Goal: Task Accomplishment & Management: Manage account settings

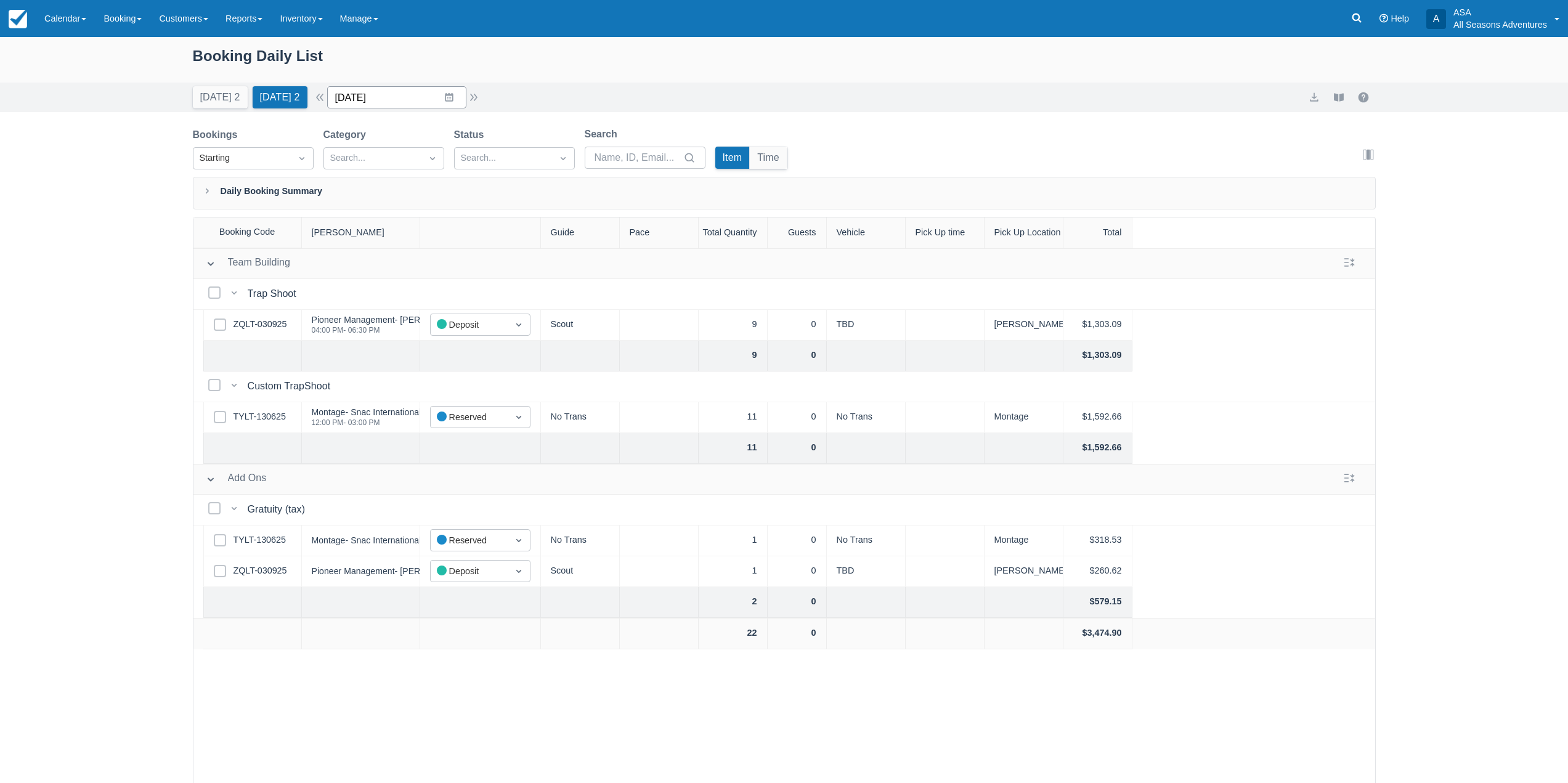
click at [454, 103] on input "10/06/25" at bounding box center [397, 97] width 140 height 22
click at [509, 222] on td "11" at bounding box center [497, 216] width 24 height 23
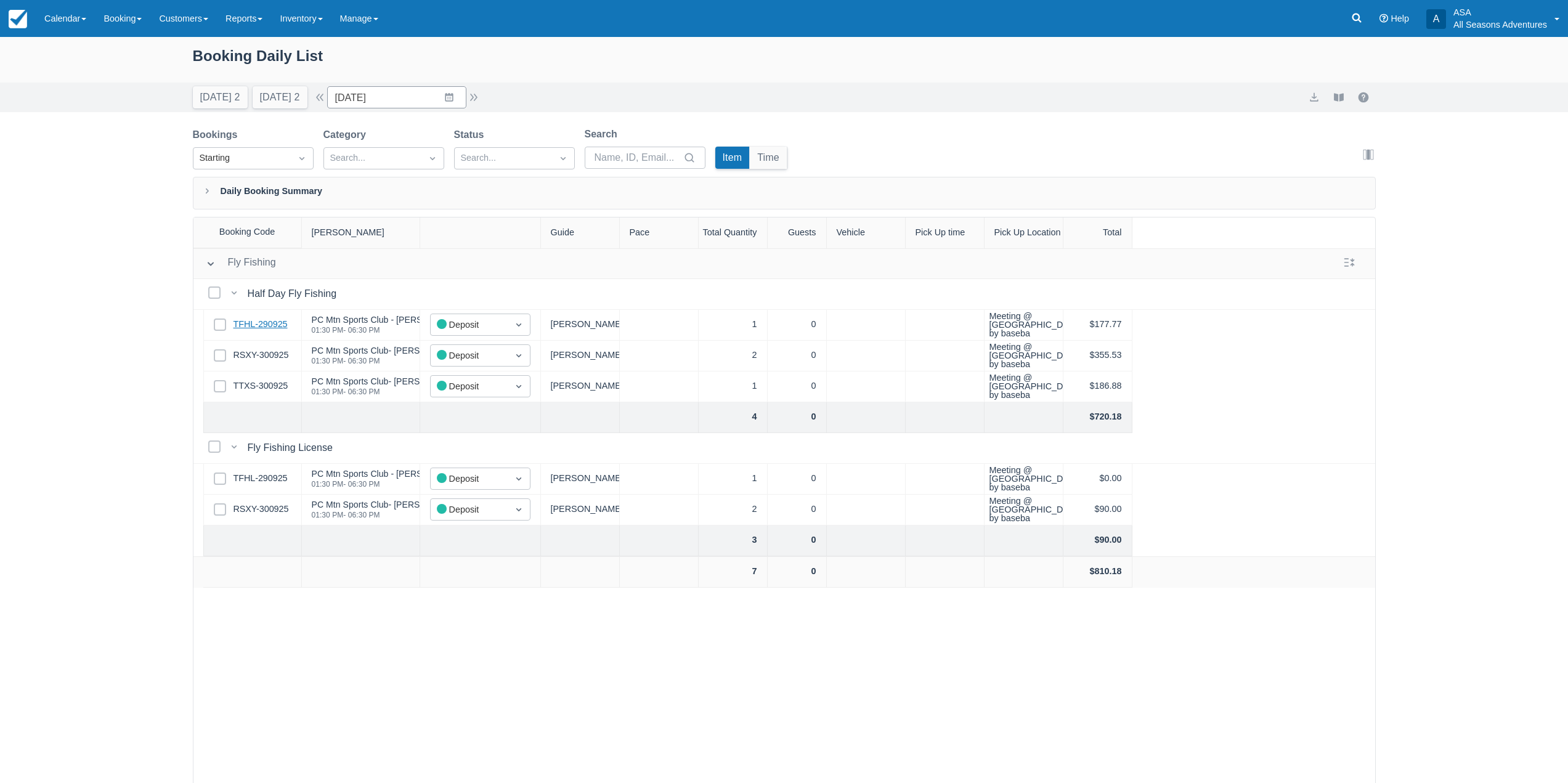
click at [242, 321] on link "TFHL-290925" at bounding box center [261, 324] width 55 height 13
click at [259, 328] on link "TFHL-290925" at bounding box center [261, 324] width 55 height 13
click at [254, 355] on link "RSXY-300925" at bounding box center [261, 355] width 55 height 13
click at [269, 381] on link "TTXS-300925" at bounding box center [261, 386] width 55 height 13
click at [282, 323] on link "TFHL-290925" at bounding box center [261, 324] width 55 height 13
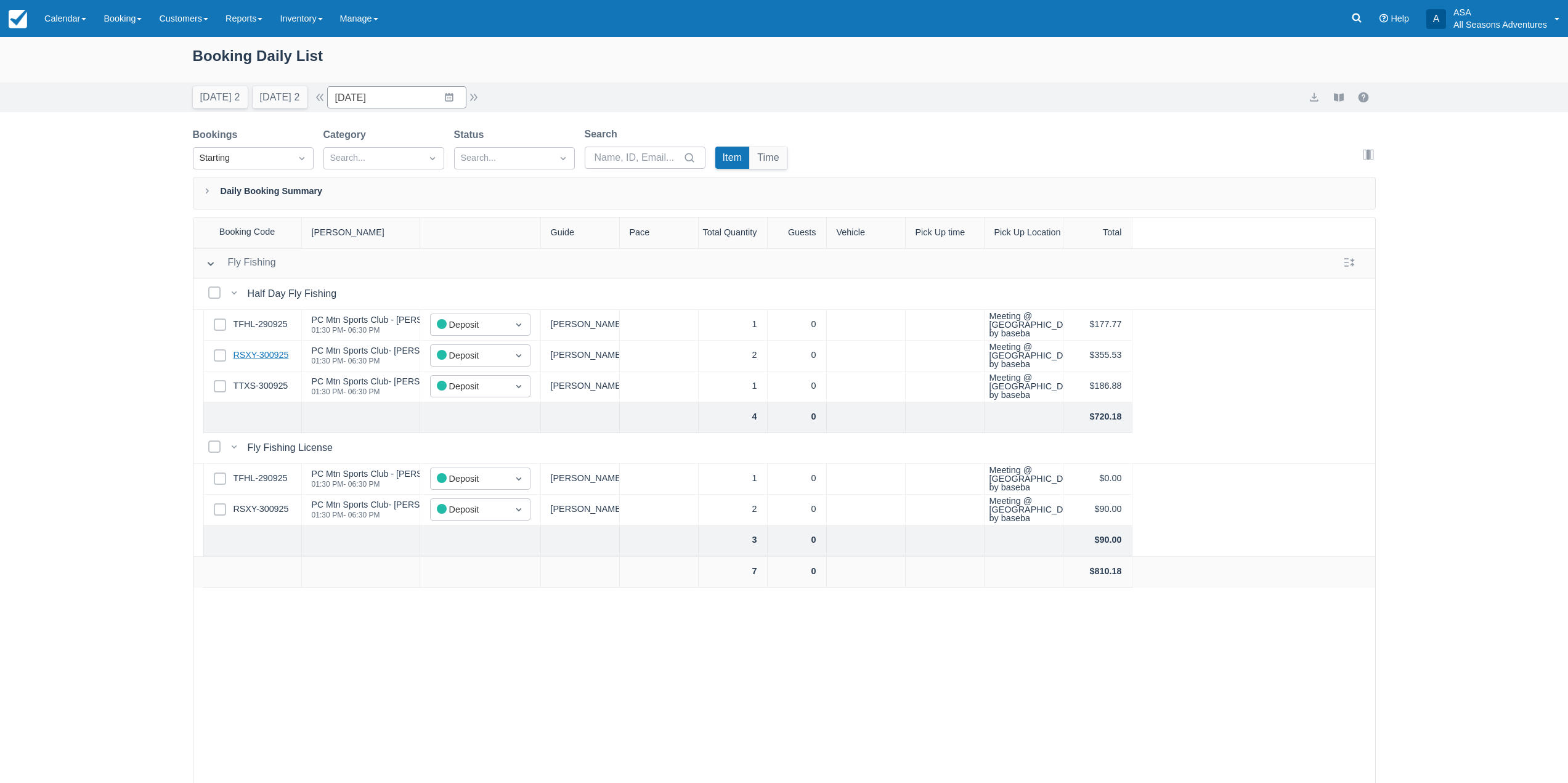
click at [283, 358] on link "RSXY-300925" at bounding box center [261, 355] width 55 height 13
click at [231, 100] on button "Today 2" at bounding box center [220, 97] width 55 height 22
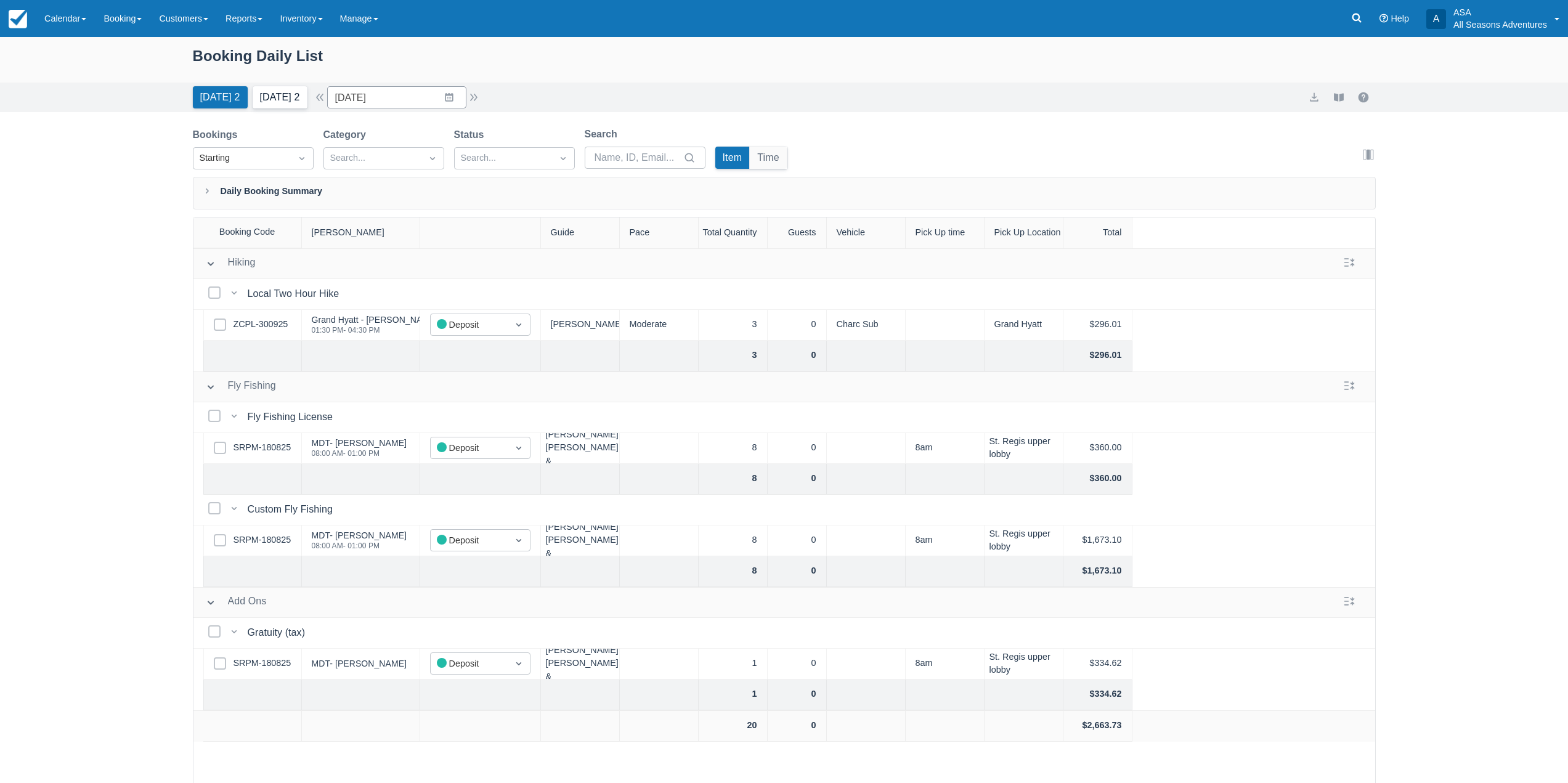
click at [281, 90] on button "Tomorrow 2" at bounding box center [280, 97] width 55 height 22
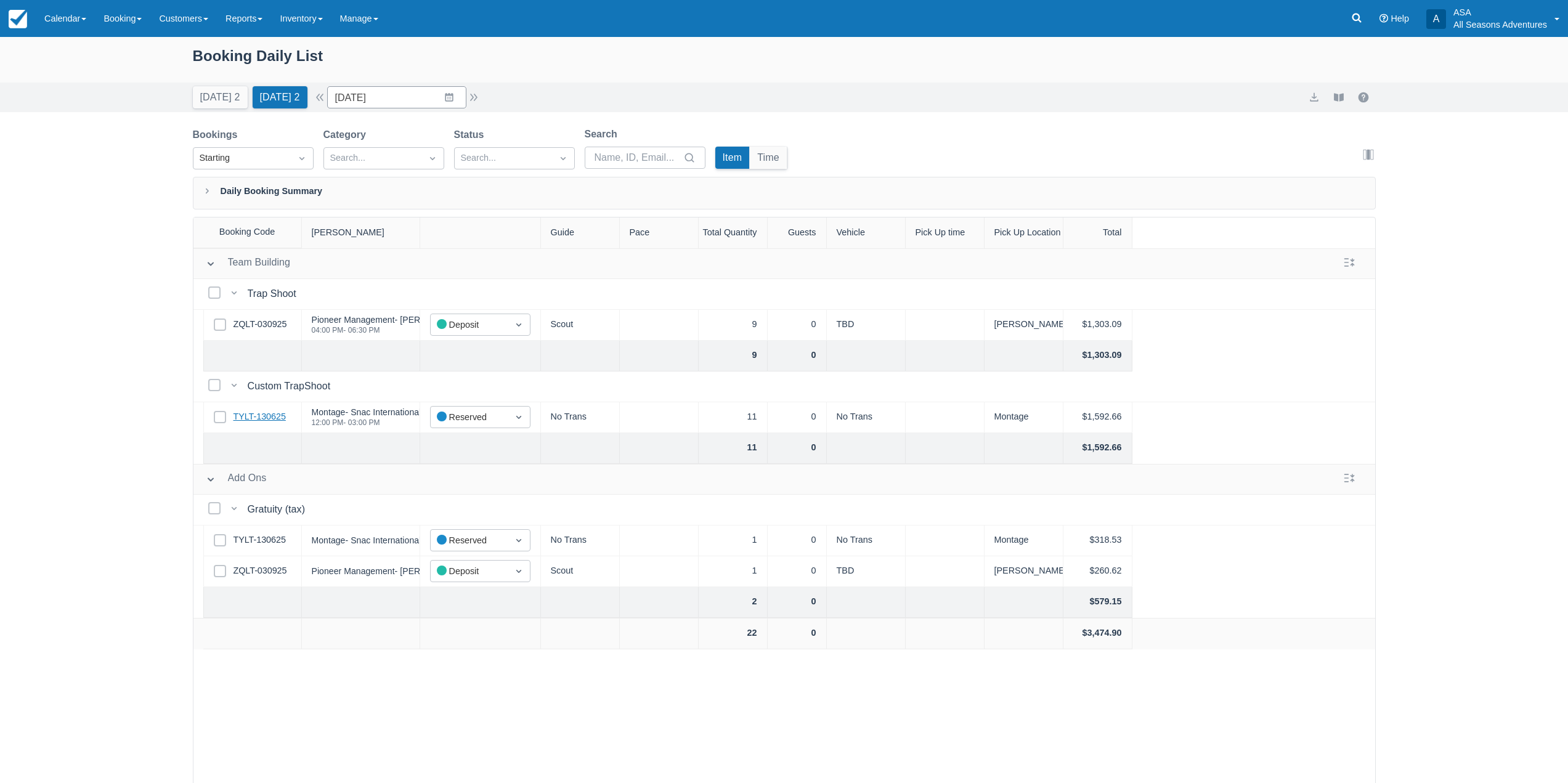
click at [265, 416] on link "TYLT-130625" at bounding box center [260, 416] width 52 height 13
click at [231, 99] on button "Today 2" at bounding box center [220, 97] width 55 height 22
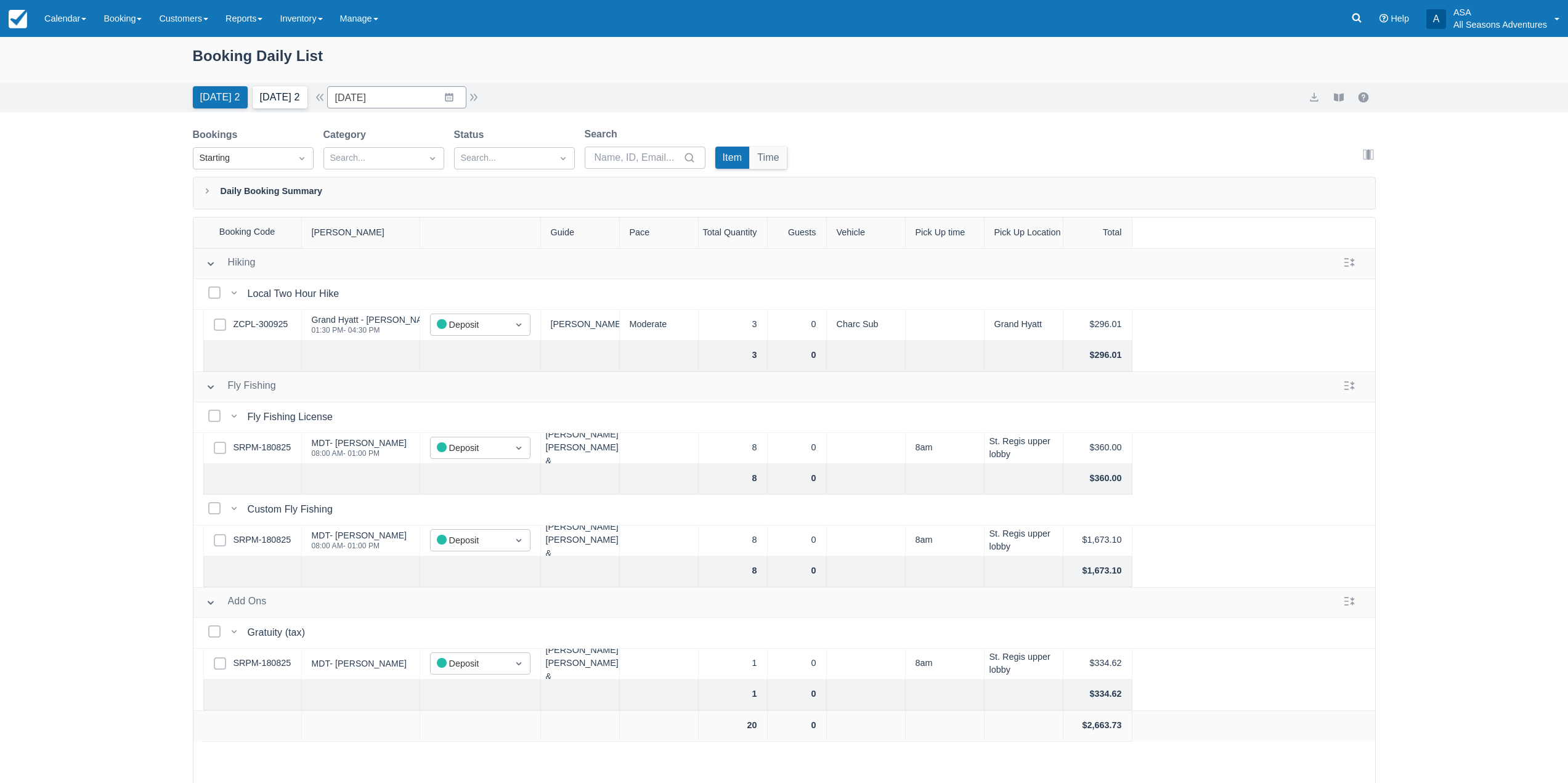
click at [261, 101] on button "Tomorrow 2" at bounding box center [280, 97] width 55 height 22
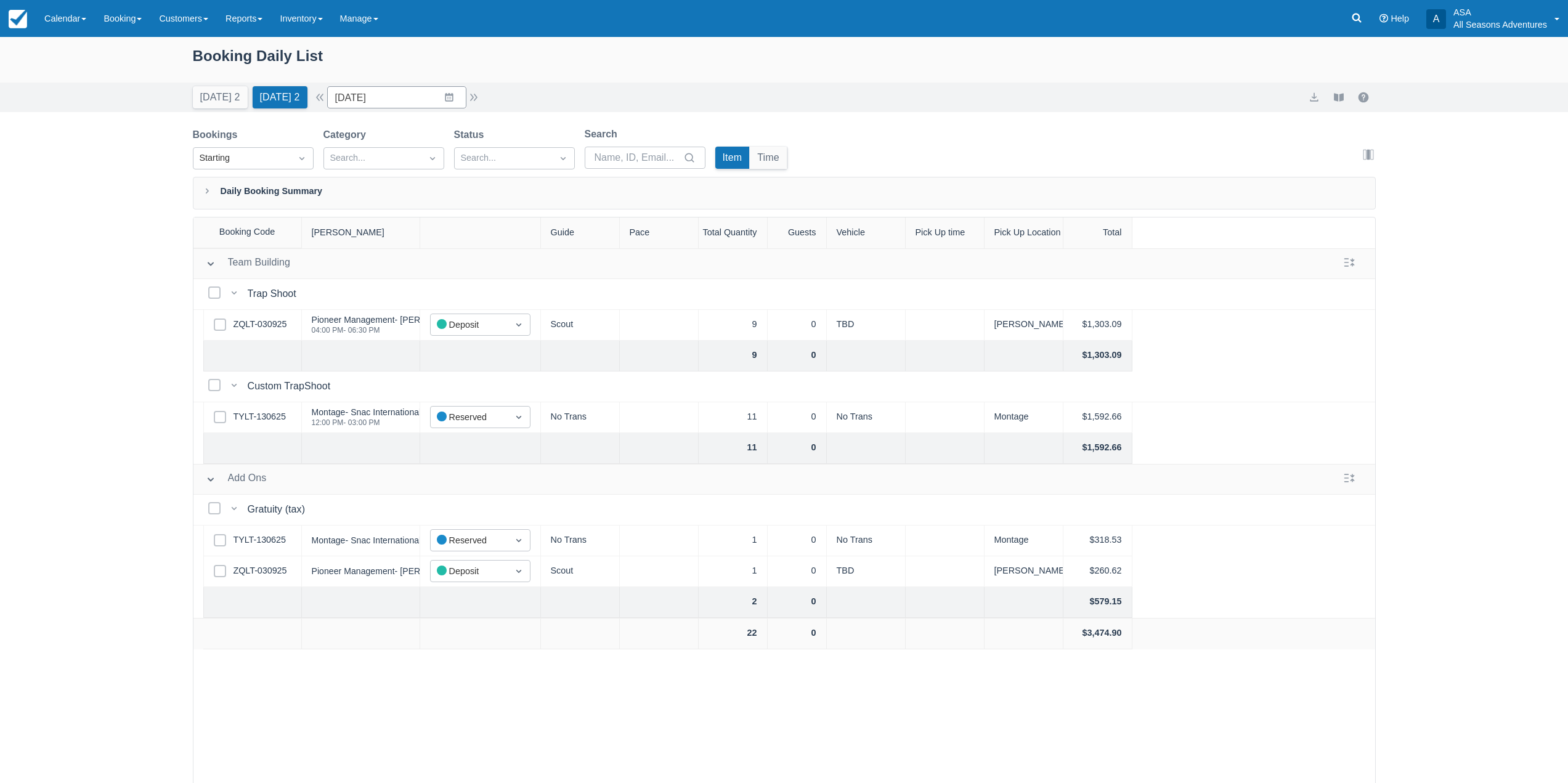
click at [262, 409] on div "Select Row TYLT-130625" at bounding box center [253, 418] width 98 height 31
click at [261, 415] on link "TYLT-130625" at bounding box center [260, 416] width 52 height 13
click at [477, 107] on div "Today 2 Tomorrow 2 Date 10/06/25 Navigate forward to interact with the calendar…" at bounding box center [337, 97] width 288 height 22
click at [477, 97] on button "button" at bounding box center [473, 97] width 15 height 15
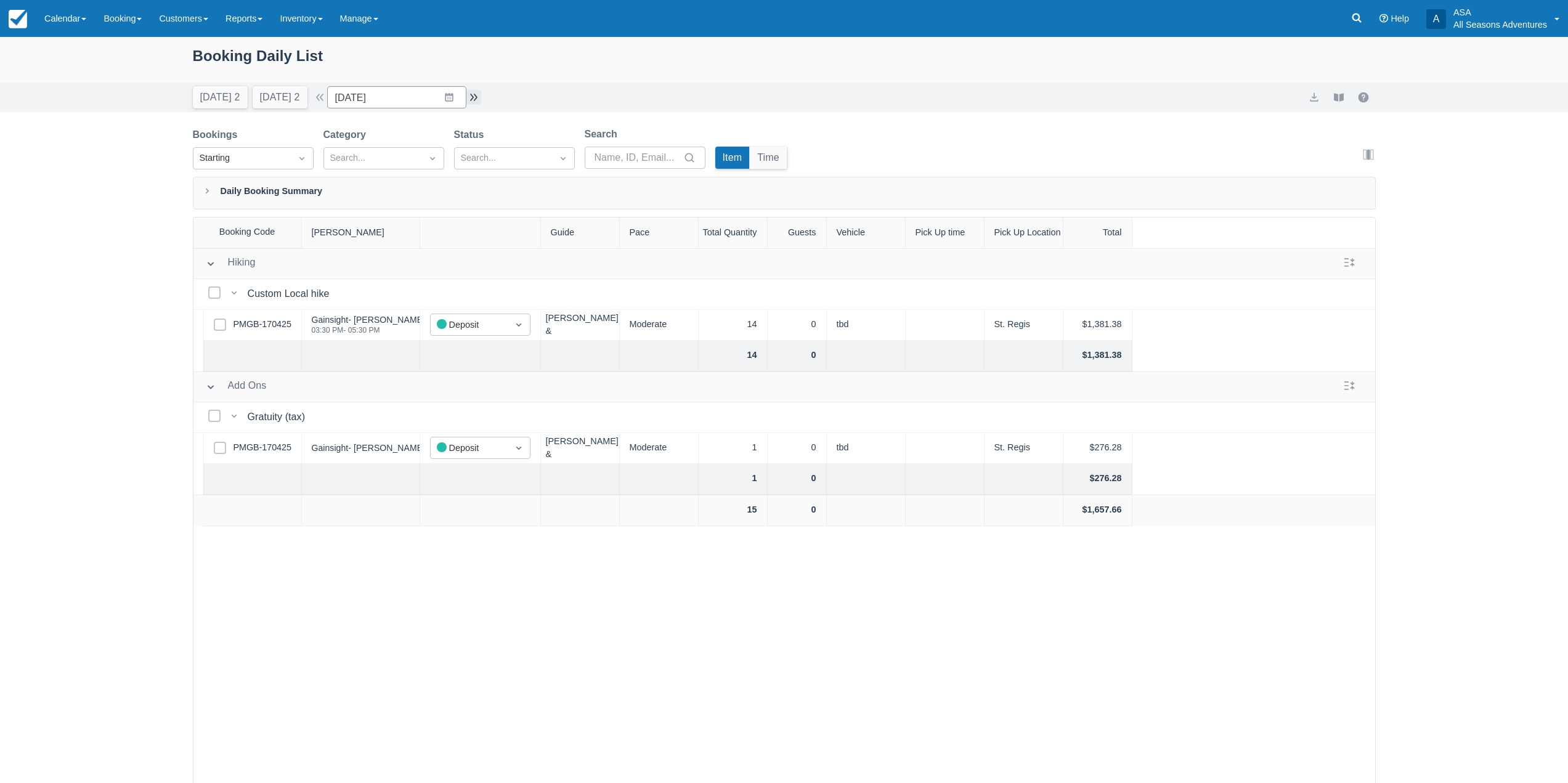
click at [478, 95] on button "button" at bounding box center [473, 97] width 15 height 15
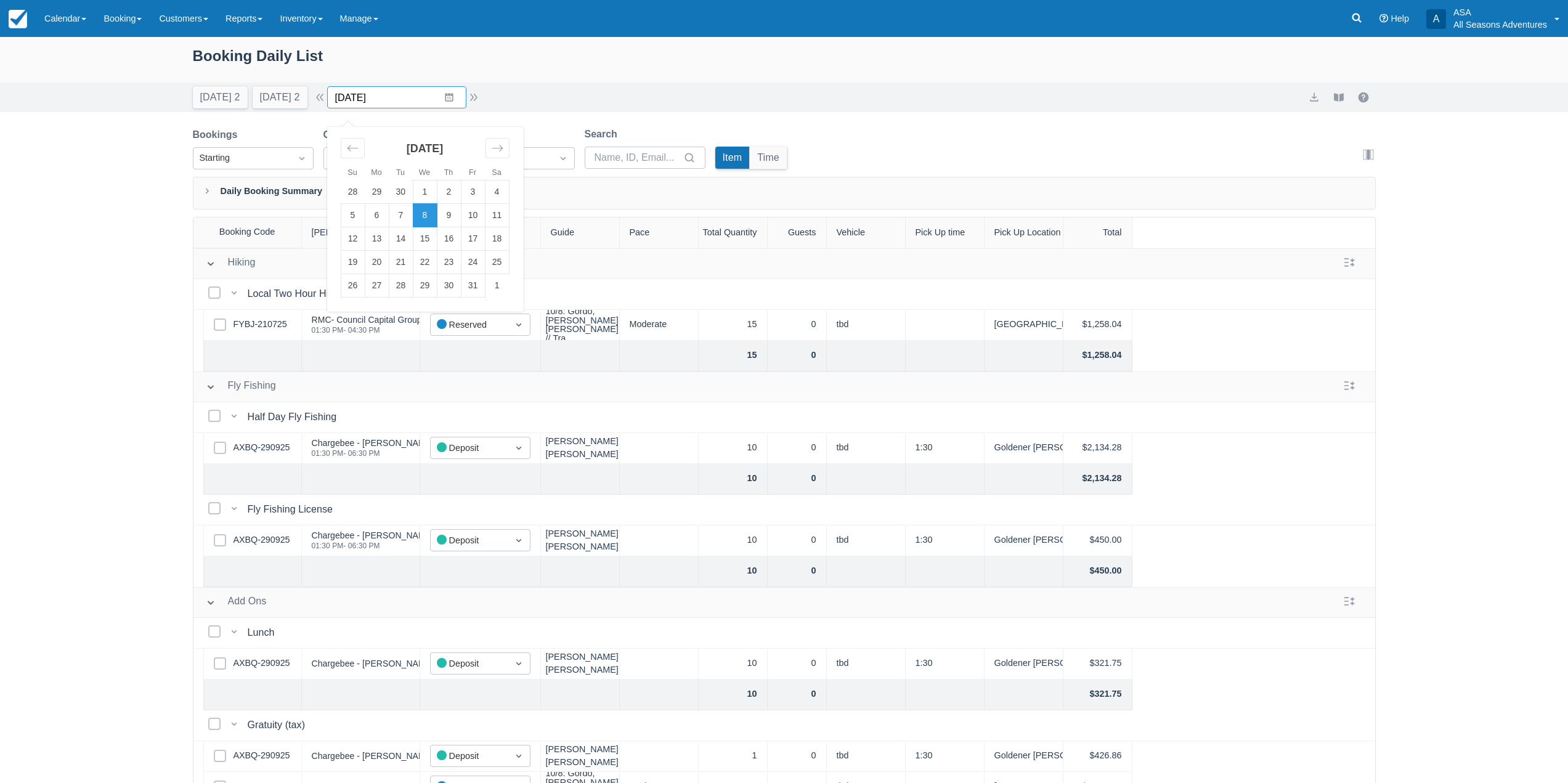
click at [460, 90] on input "10/08/25" at bounding box center [397, 97] width 140 height 22
click at [428, 66] on div "Booking Daily List" at bounding box center [784, 62] width 1183 height 36
click at [324, 97] on button "button" at bounding box center [320, 97] width 15 height 15
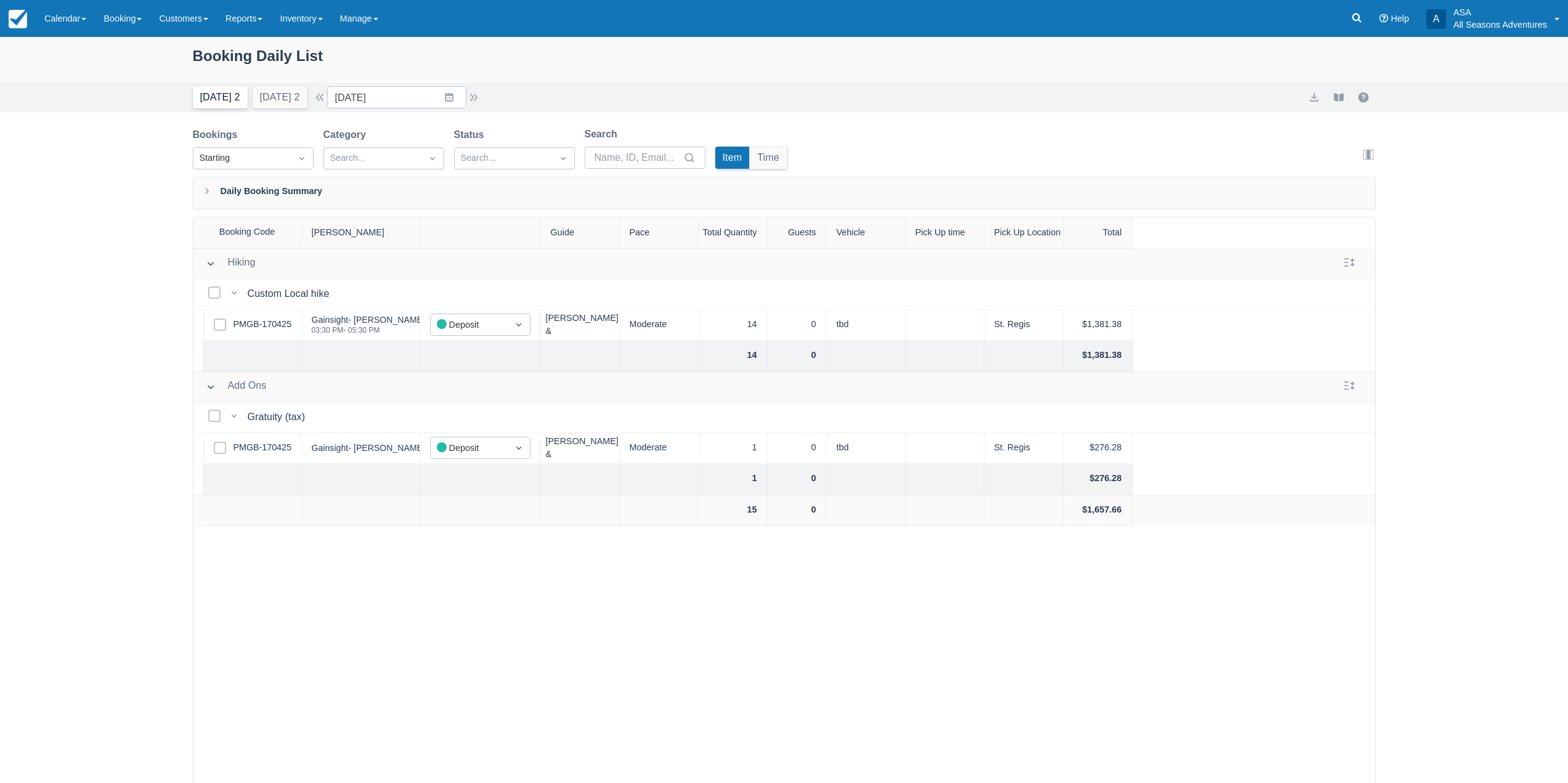
click at [233, 95] on button "Today 2" at bounding box center [220, 97] width 55 height 22
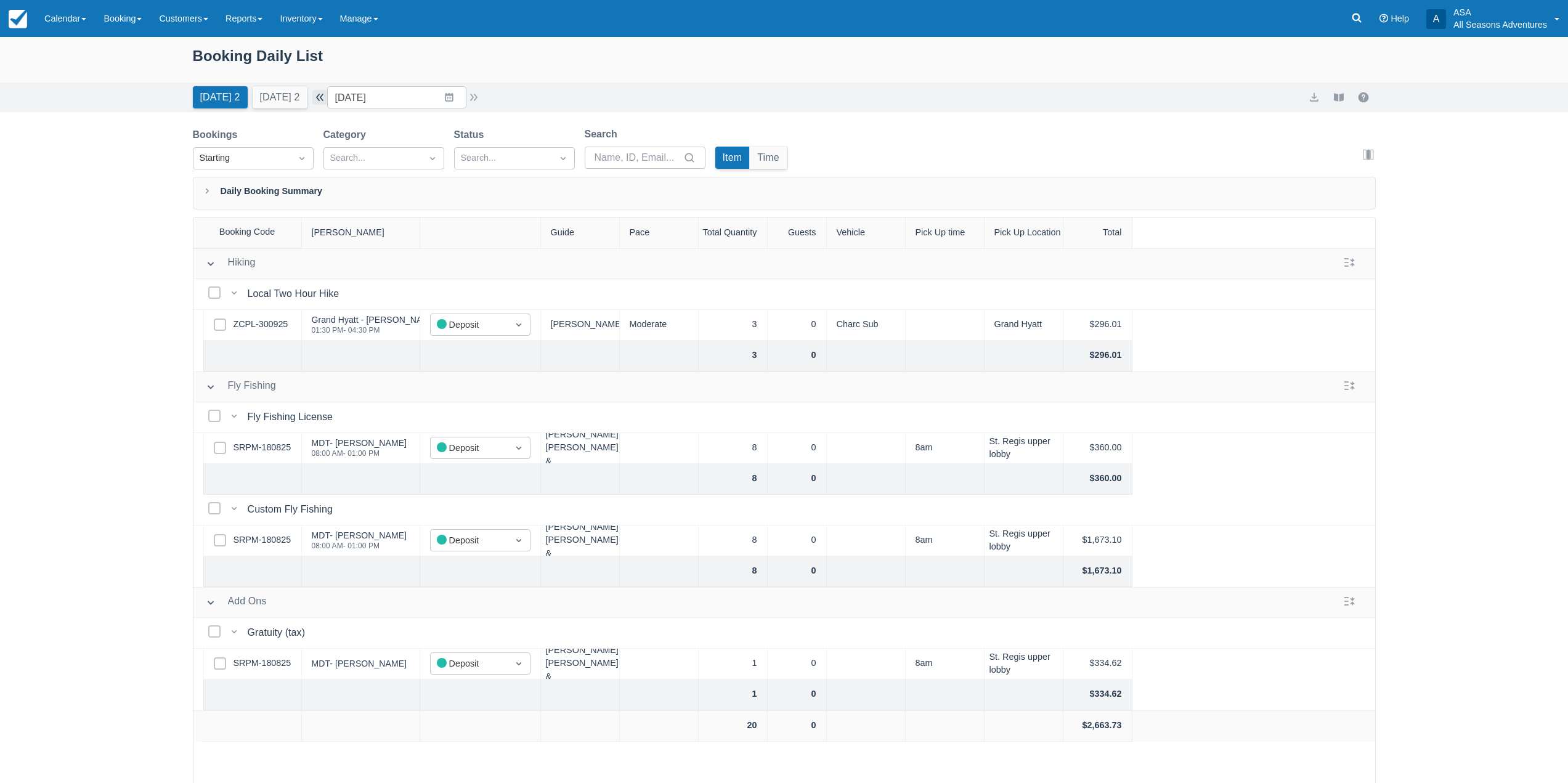
click at [324, 97] on button "button" at bounding box center [320, 97] width 15 height 15
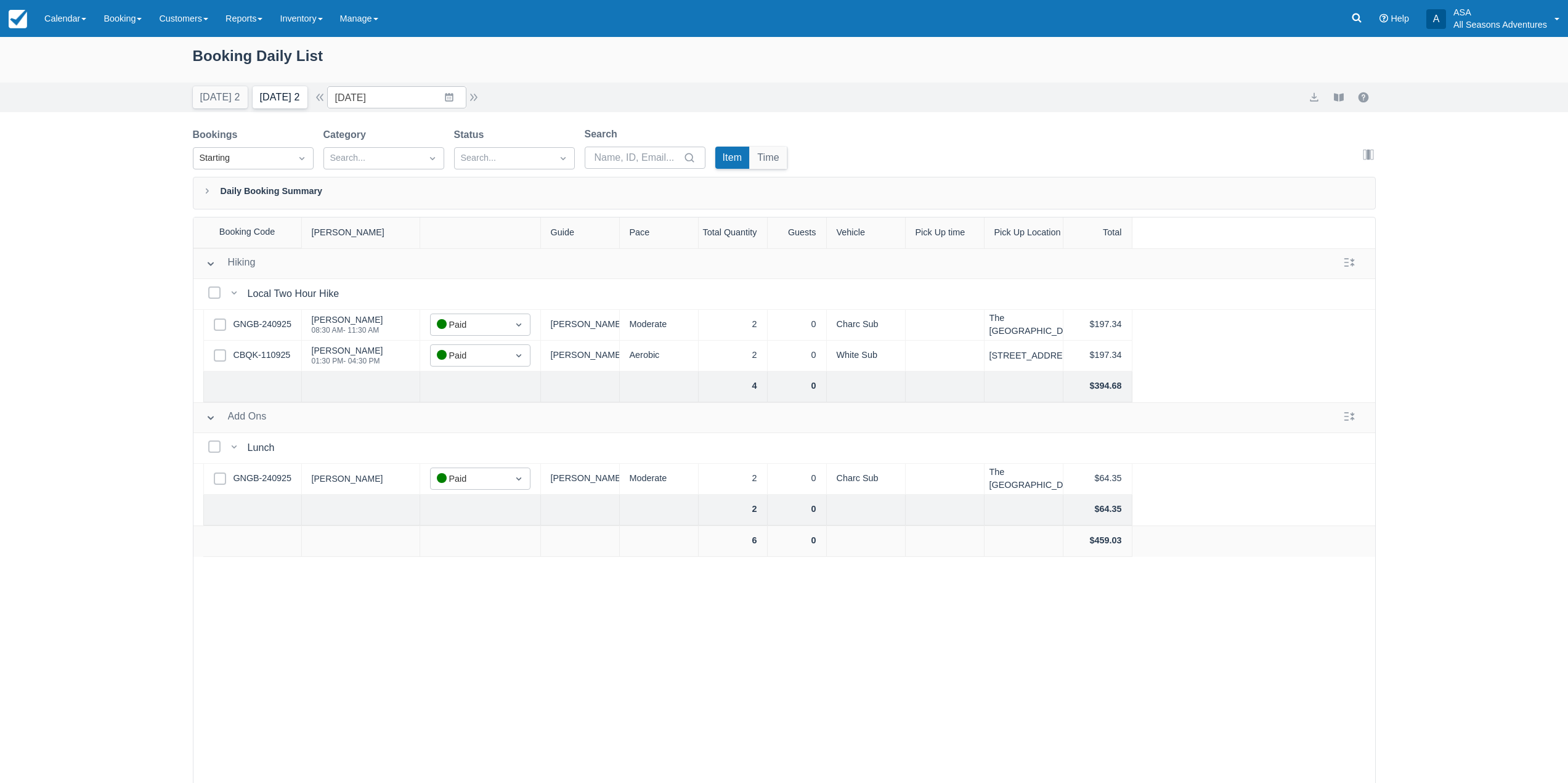
click at [279, 90] on button "Tomorrow 2" at bounding box center [280, 97] width 55 height 22
type input "10/06/25"
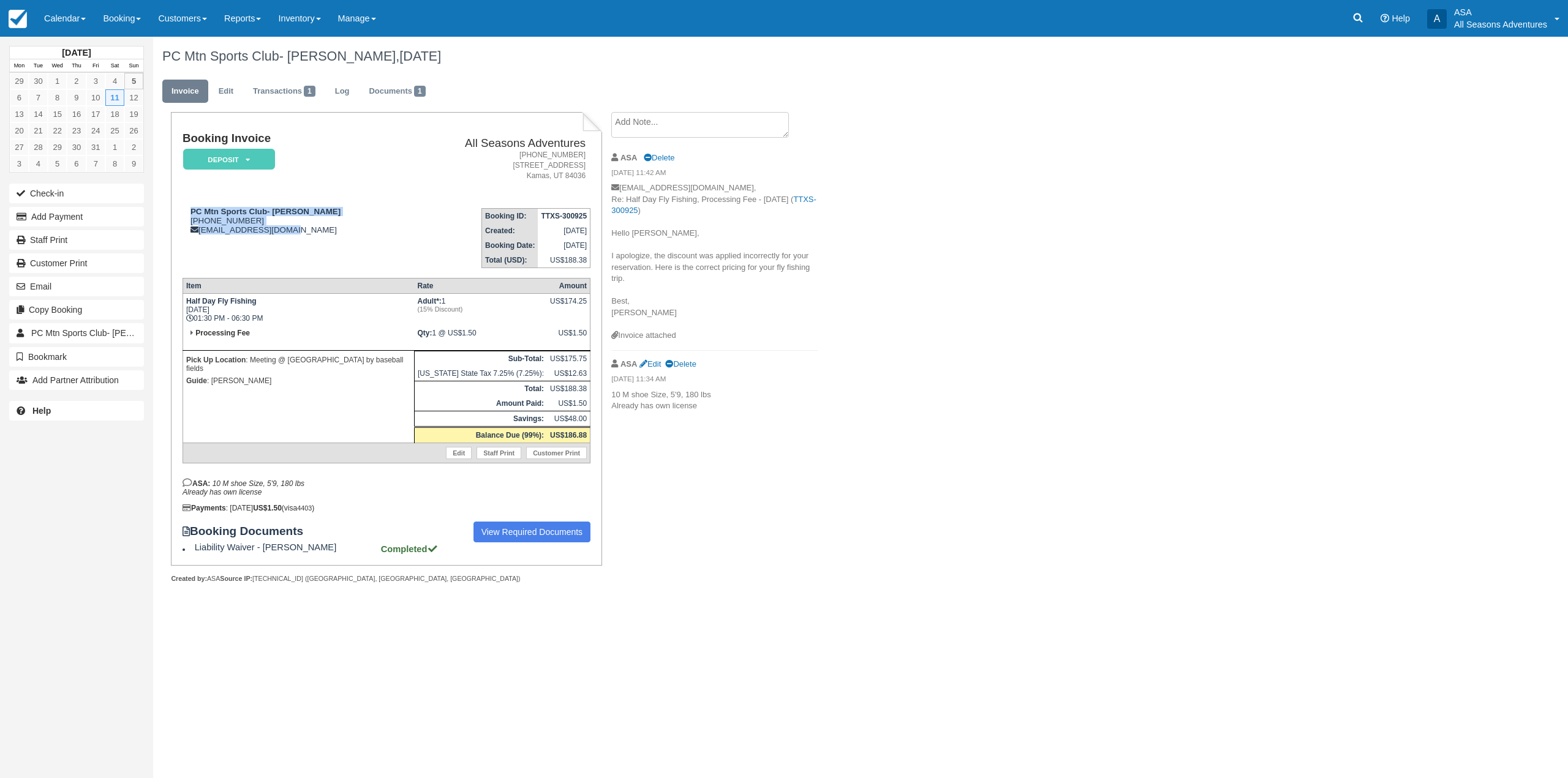
drag, startPoint x: 190, startPoint y: 208, endPoint x: 379, endPoint y: 239, distance: 191.5
click at [379, 239] on td "PC Mtn Sports Club- Terry Johncock 1 (269) 998-5781 tljohncock@gmail.com" at bounding box center [295, 233] width 223 height 70
click at [379, 241] on td "PC Mtn Sports Club- Terry Johncock 1 (269) 998-5781 tljohncock@gmail.com" at bounding box center [295, 233] width 223 height 70
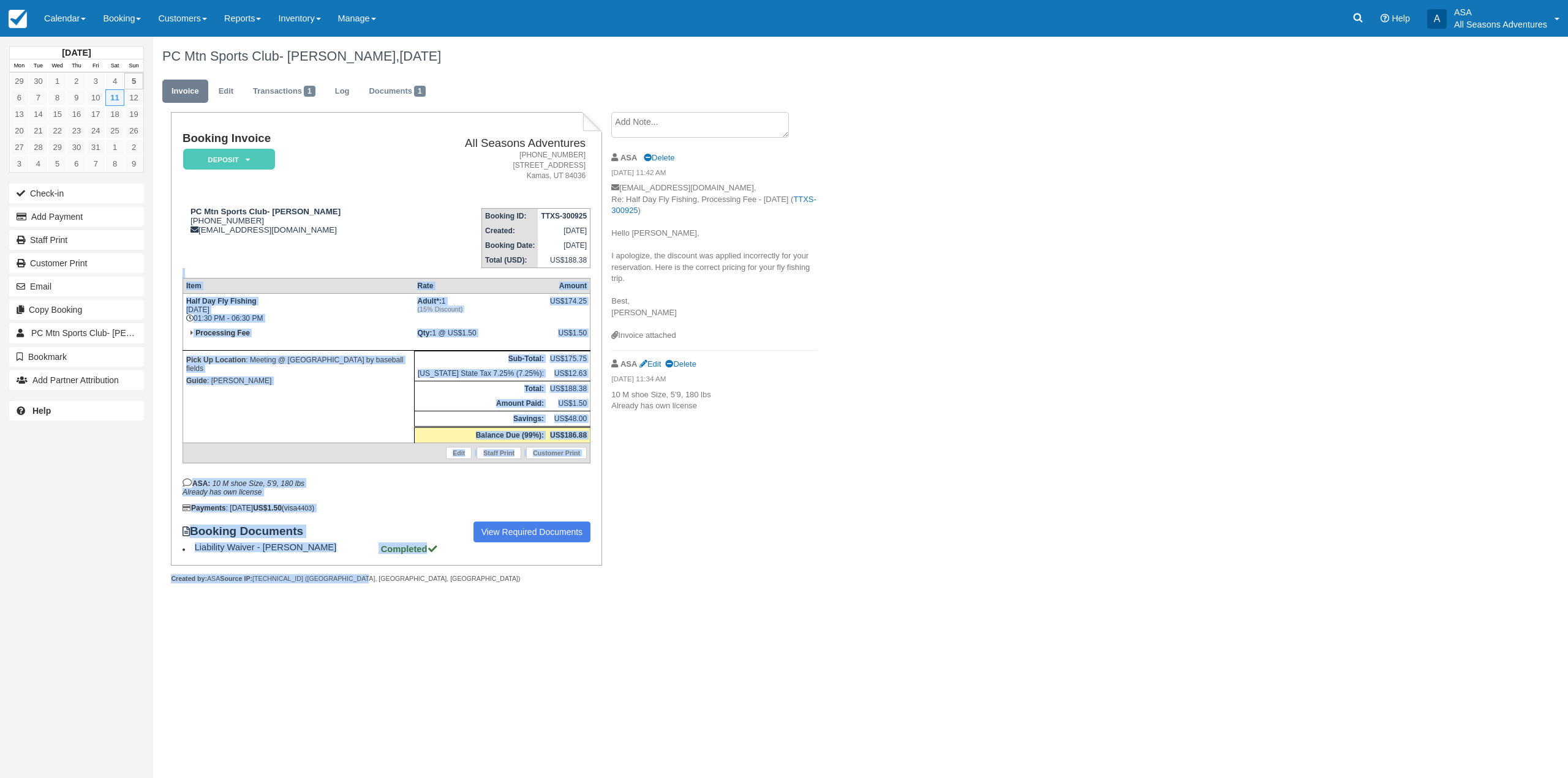
drag, startPoint x: 345, startPoint y: 581, endPoint x: 188, endPoint y: 260, distance: 357.3
click at [187, 272] on div "Booking Invoice Deposit   Pending Reserved Paid Waiting Cancelled All Seasons A…" at bounding box center [386, 348] width 431 height 472
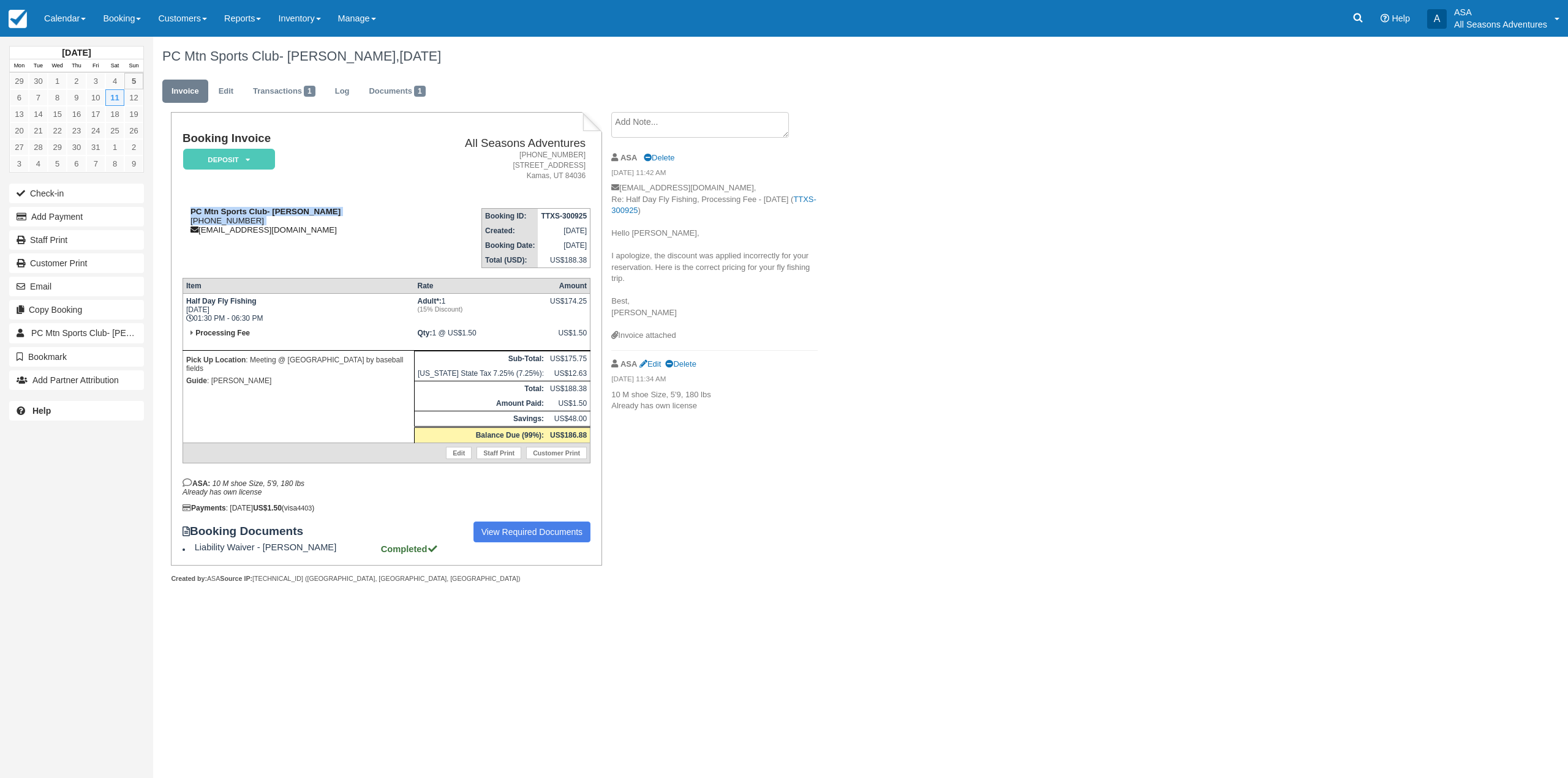
drag, startPoint x: 191, startPoint y: 233, endPoint x: 188, endPoint y: 213, distance: 20.2
click at [188, 213] on td "PC Mtn Sports Club- Terry Johncock 1 (269) 998-5781 tljohncock@gmail.com" at bounding box center [295, 233] width 223 height 70
click at [188, 211] on div "PC Mtn Sports Club- Terry Johncock 1 (269) 998-5781 tljohncock@gmail.com" at bounding box center [295, 221] width 223 height 28
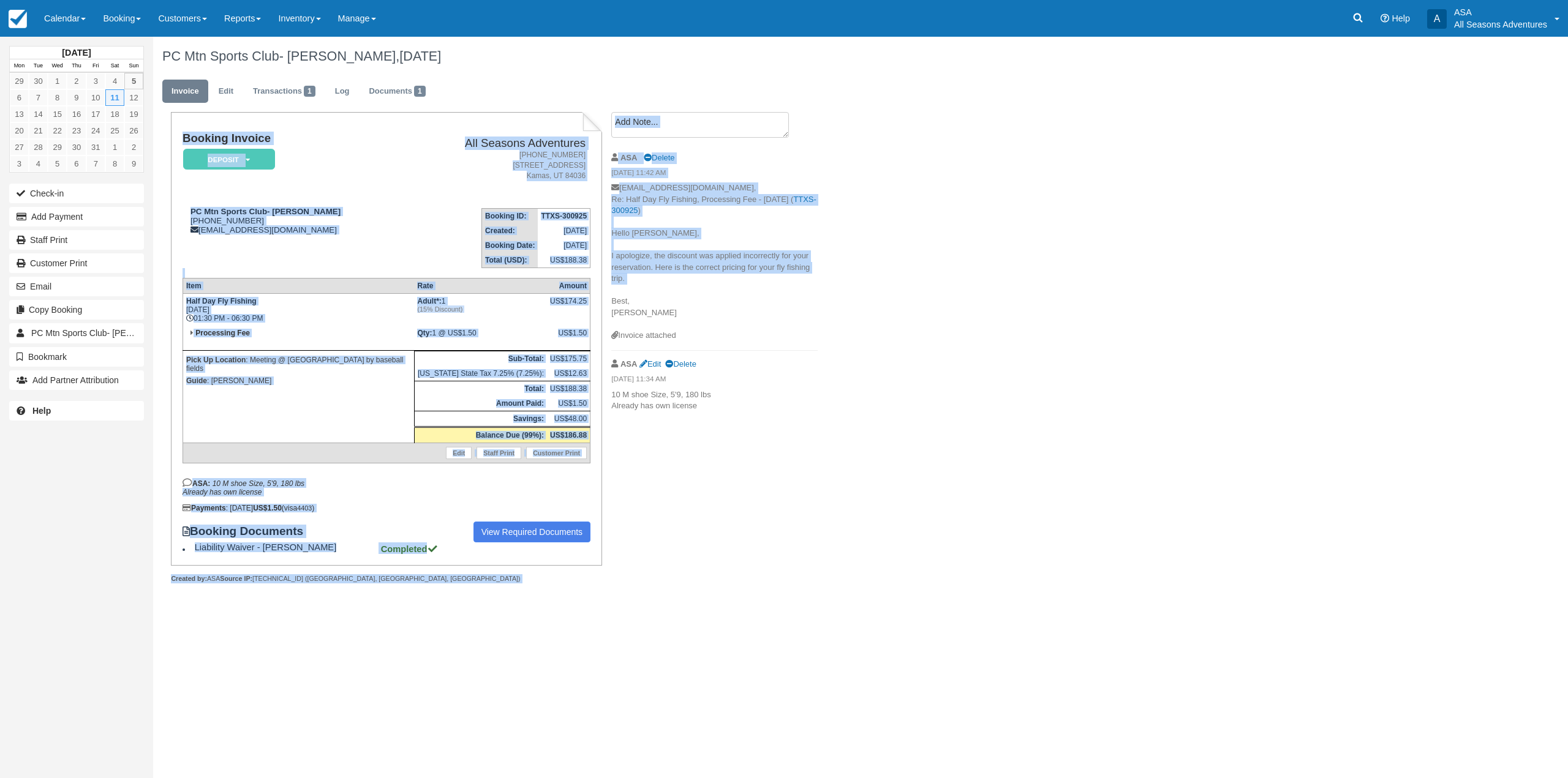
drag, startPoint x: 181, startPoint y: 136, endPoint x: 617, endPoint y: 292, distance: 463.1
click at [618, 292] on div "Booking Invoice Deposit   Pending Reserved Paid Waiting Cancelled All Seasons A…" at bounding box center [490, 361] width 674 height 498
click at [832, 416] on div "PC Mtn Sports Club- Terry Johncock, October 11 2025 Invoice Edit Transactions 1…" at bounding box center [741, 323] width 1176 height 574
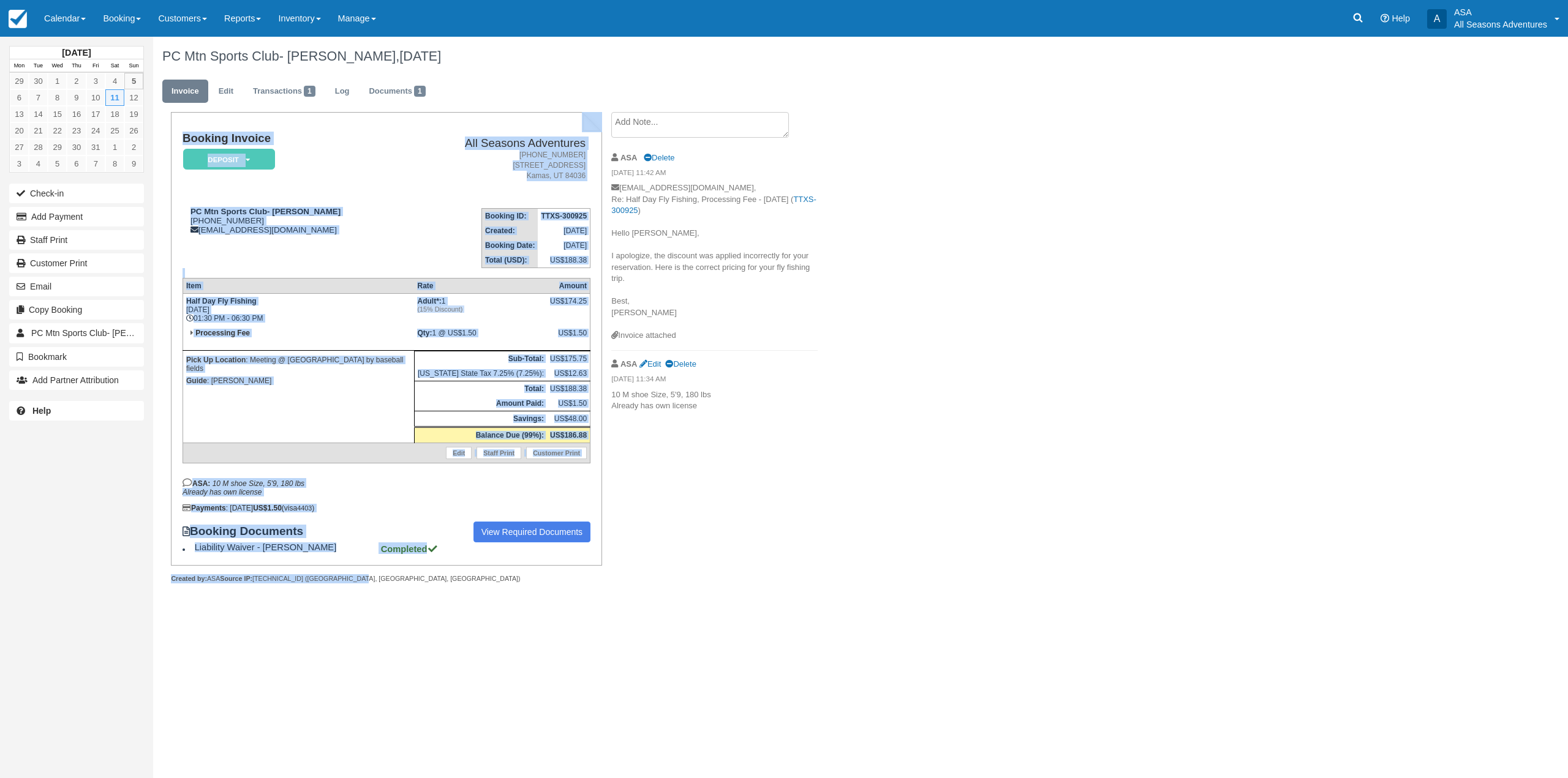
drag, startPoint x: 348, startPoint y: 580, endPoint x: 162, endPoint y: 563, distance: 186.8
click at [164, 566] on div "Booking Invoice Deposit   Pending Reserved Paid Waiting Cancelled All Seasons A…" at bounding box center [377, 361] width 449 height 498
click at [171, 556] on div "Booking Invoice Deposit   Pending Reserved Paid Waiting Cancelled All Seasons A…" at bounding box center [386, 339] width 431 height 453
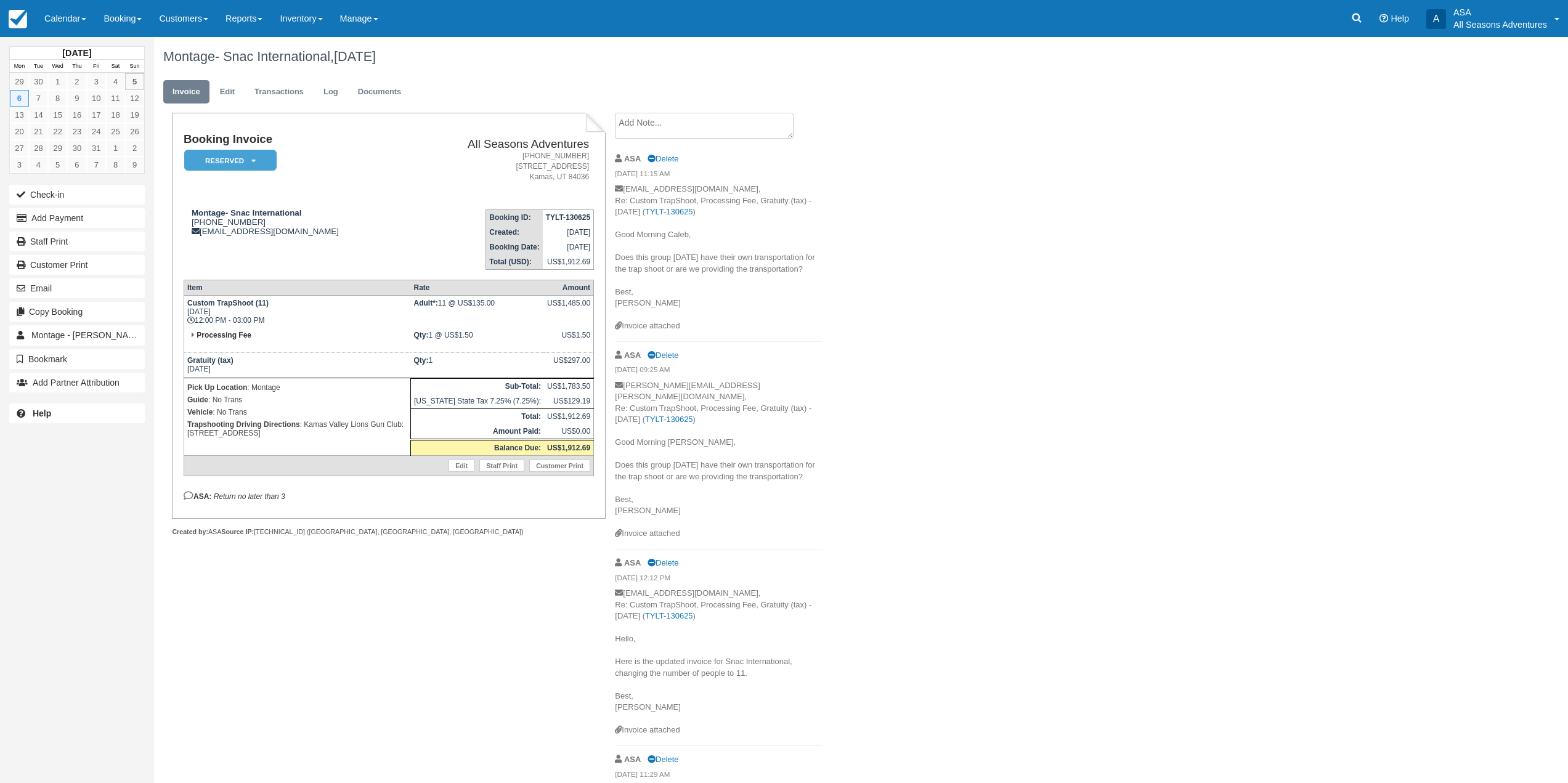
drag, startPoint x: 688, startPoint y: 326, endPoint x: 616, endPoint y: 231, distance: 119.2
click at [616, 231] on li "ASA Delete 10/05/25 11:15 AM caleb.christian@montage.com, Re: Custom TrapShoot,…" at bounding box center [719, 244] width 207 height 197
click at [618, 234] on p "caleb.christian@montage.com, Re: Custom TrapShoot, Processing Fee, Gratuity (ta…" at bounding box center [719, 252] width 207 height 136
drag, startPoint x: 699, startPoint y: 324, endPoint x: 612, endPoint y: 234, distance: 125.2
click at [612, 234] on div "Create Show on invoice ASA Delete 10/05/25 11:15 AM caleb.christian@montage.com…" at bounding box center [719, 760] width 226 height 1295
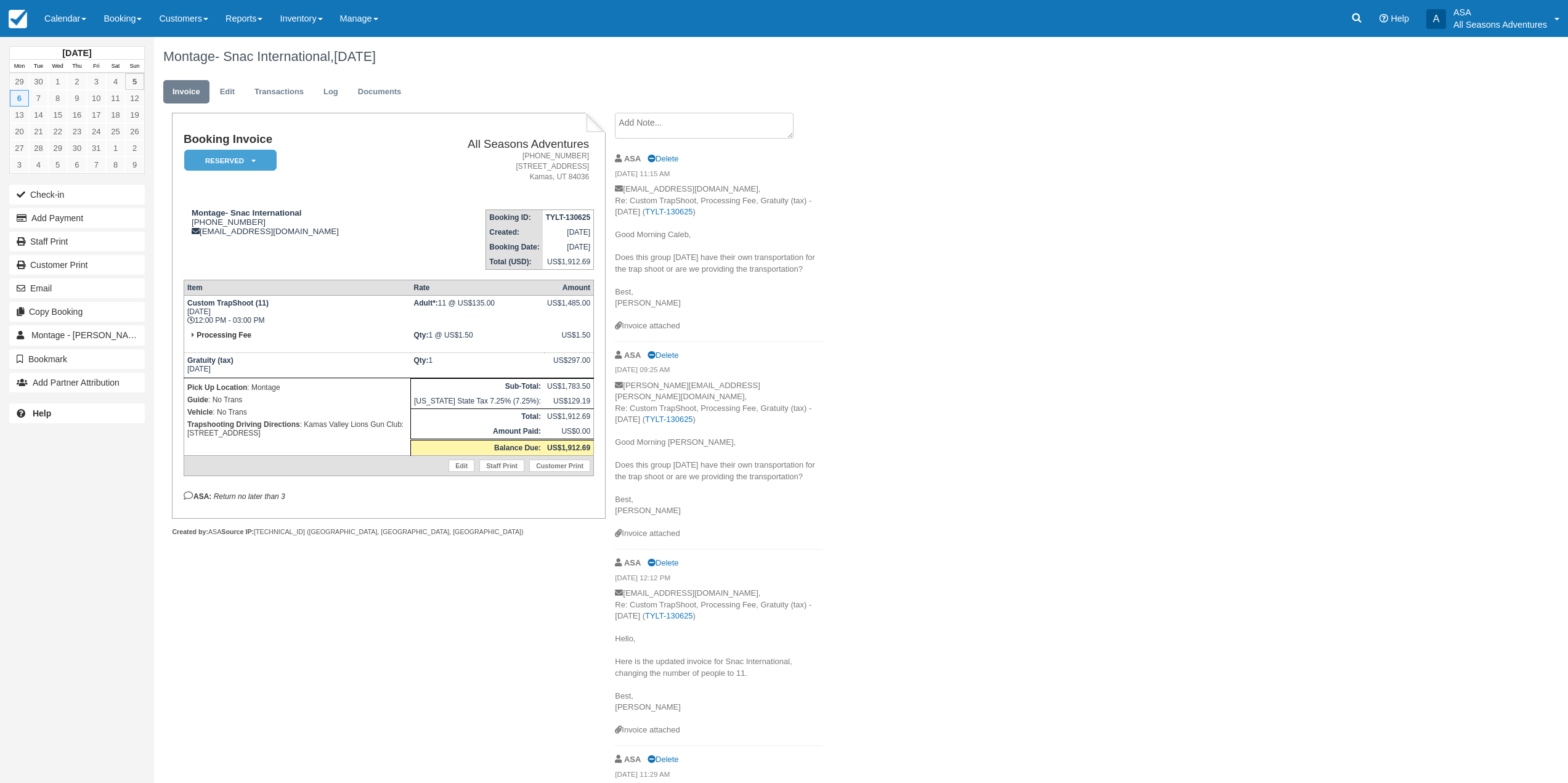
click at [616, 232] on p "caleb.christian@montage.com, Re: Custom TrapShoot, Processing Fee, Gratuity (ta…" at bounding box center [719, 252] width 207 height 136
click at [657, 725] on div "Invoice attached" at bounding box center [719, 730] width 207 height 12
click at [694, 710] on p "caleb.christian@montage.com, Re: Custom TrapShoot, Processing Fee, Gratuity (ta…" at bounding box center [719, 656] width 207 height 136
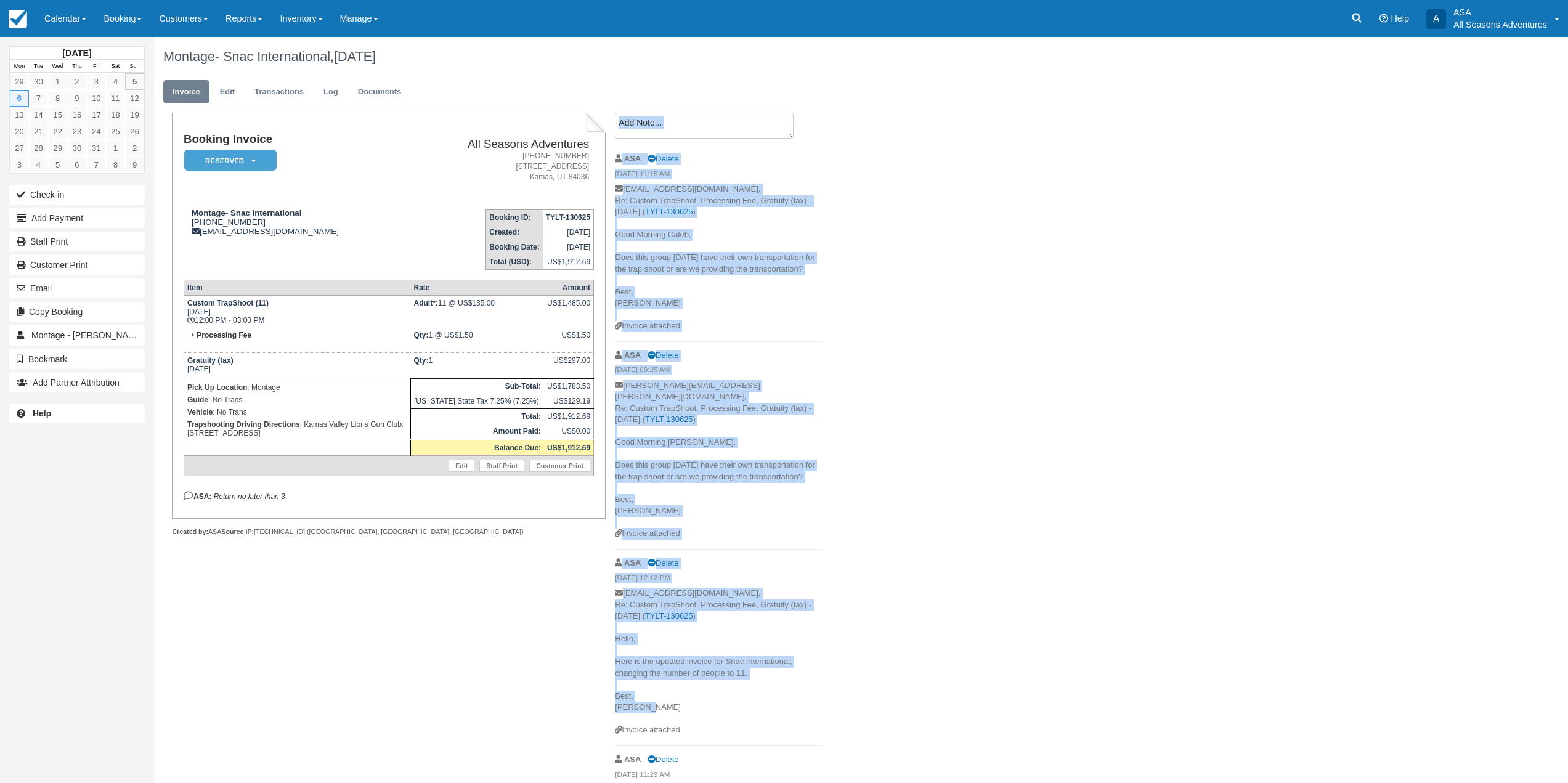
drag, startPoint x: 639, startPoint y: 698, endPoint x: 607, endPoint y: 630, distance: 75.2
click at [607, 630] on div "Create Show on invoice ASA Delete 10/05/25 11:15 AM caleb.christian@montage.com…" at bounding box center [719, 760] width 226 height 1295
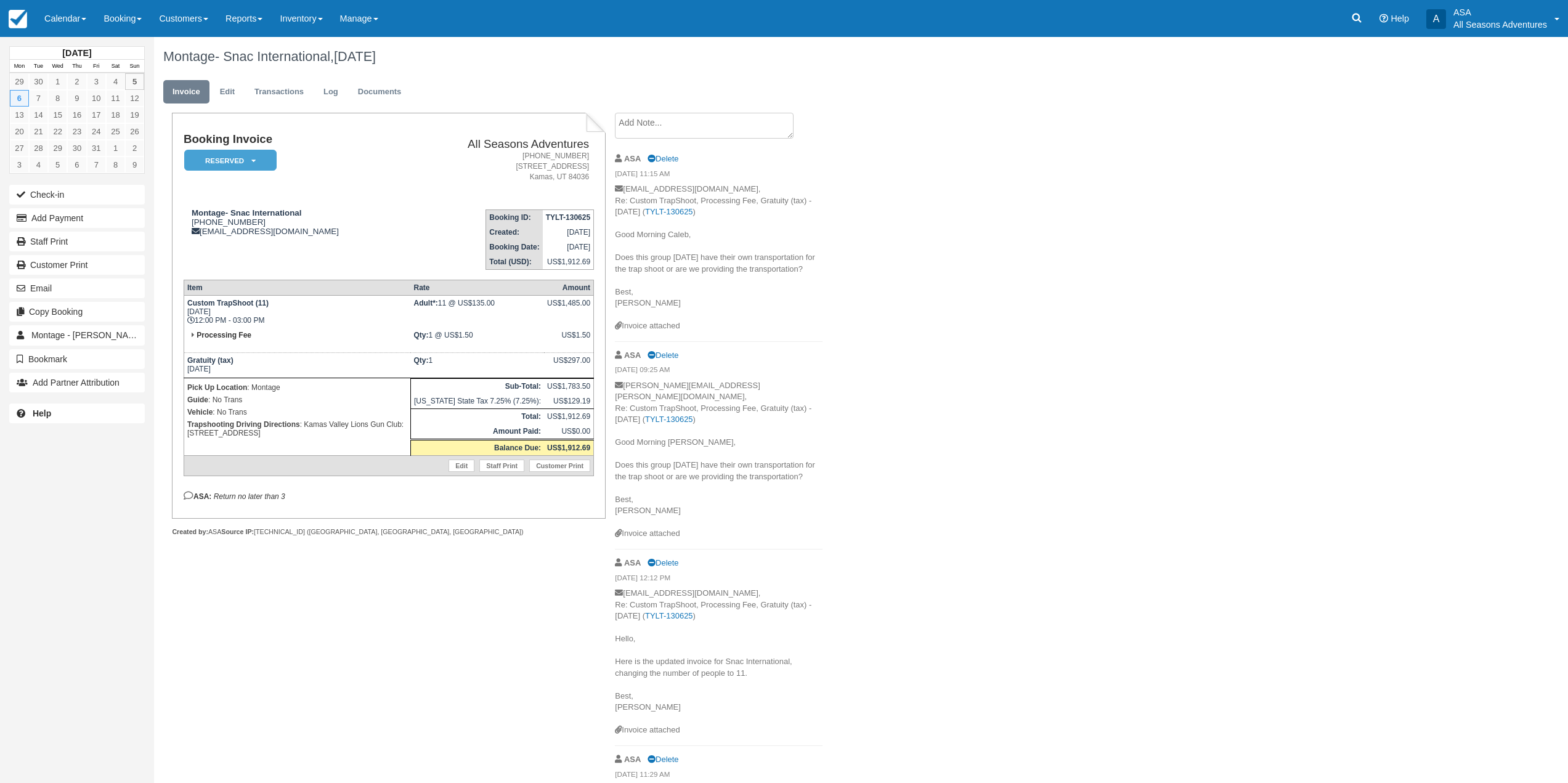
click at [607, 630] on div "Create Show on invoice ASA Delete 10/05/25 11:15 AM caleb.christian@montage.com…" at bounding box center [719, 760] width 226 height 1295
click at [611, 625] on div "Create Show on invoice ASA Delete 10/05/25 11:15 AM caleb.christian@montage.com…" at bounding box center [719, 760] width 226 height 1295
drag, startPoint x: 642, startPoint y: 700, endPoint x: 617, endPoint y: 622, distance: 81.9
click at [617, 622] on p "caleb.christian@montage.com, Re: Custom TrapShoot, Processing Fee, Gratuity (ta…" at bounding box center [719, 656] width 207 height 136
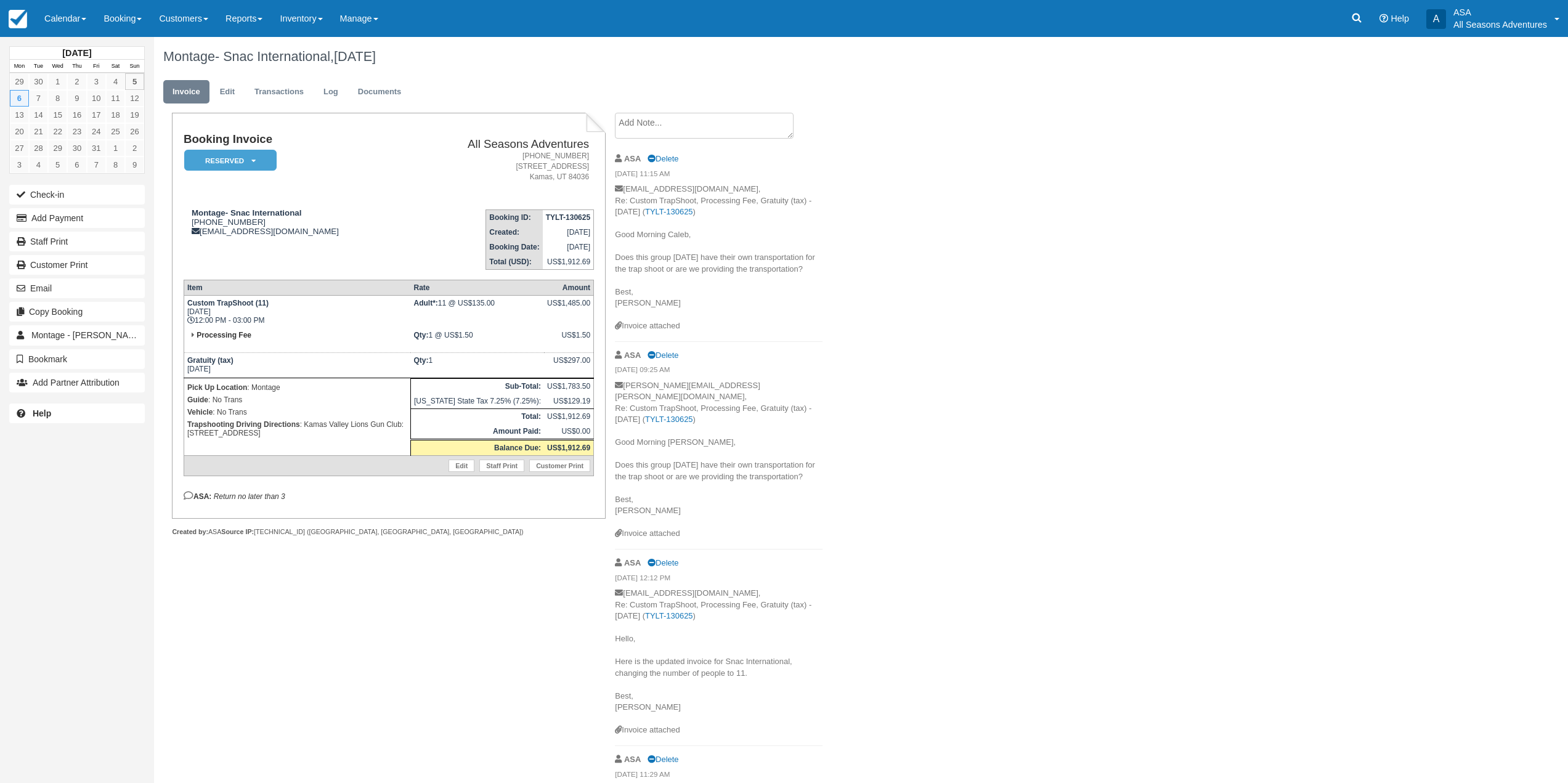
click at [618, 629] on p "caleb.christian@montage.com, Re: Custom TrapShoot, Processing Fee, Gratuity (ta…" at bounding box center [719, 656] width 207 height 136
click at [234, 93] on link "Edit" at bounding box center [227, 92] width 34 height 24
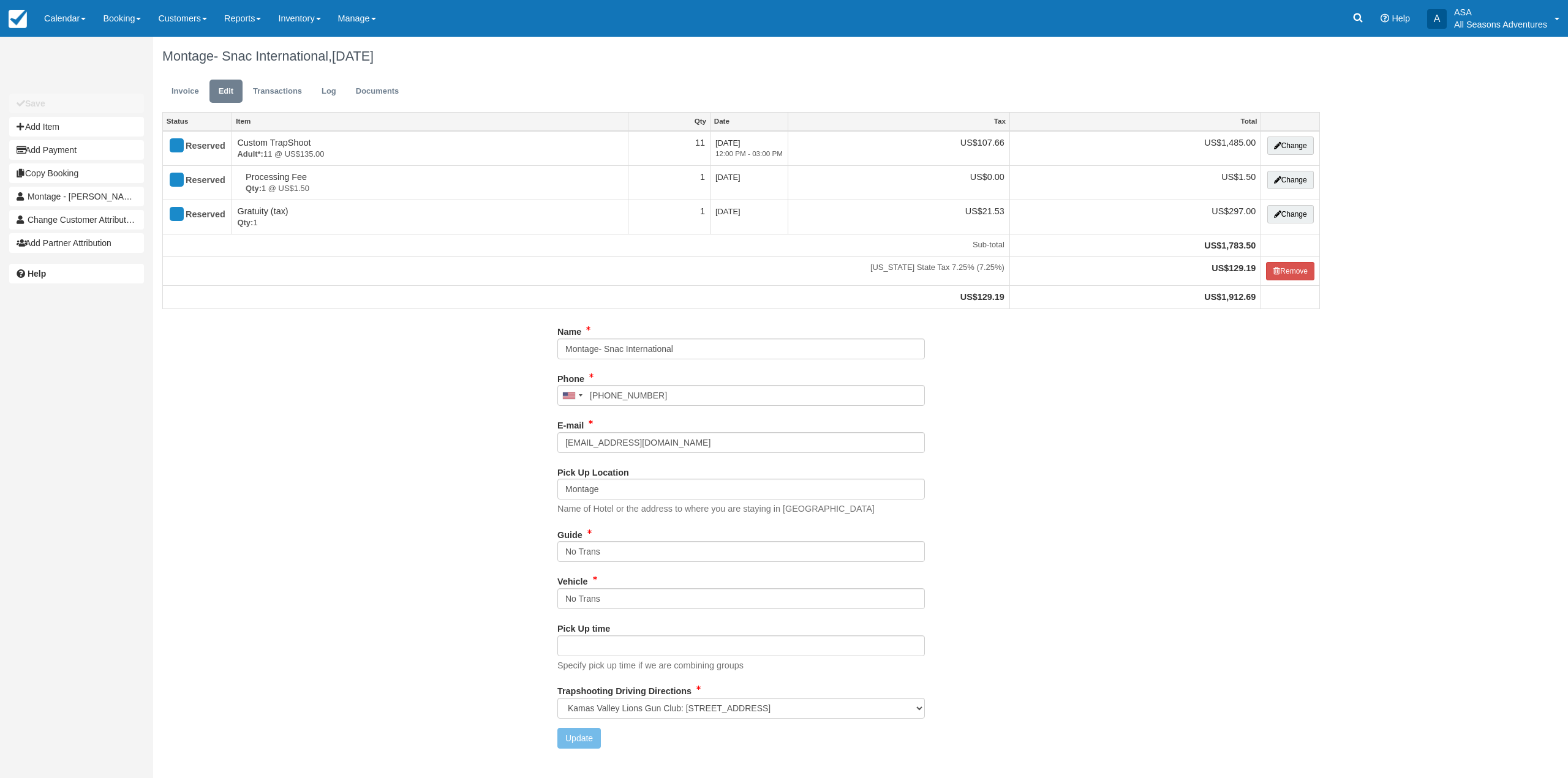
select select "Kamas Valley Lions Gun Club: [STREET_ADDRESS]"
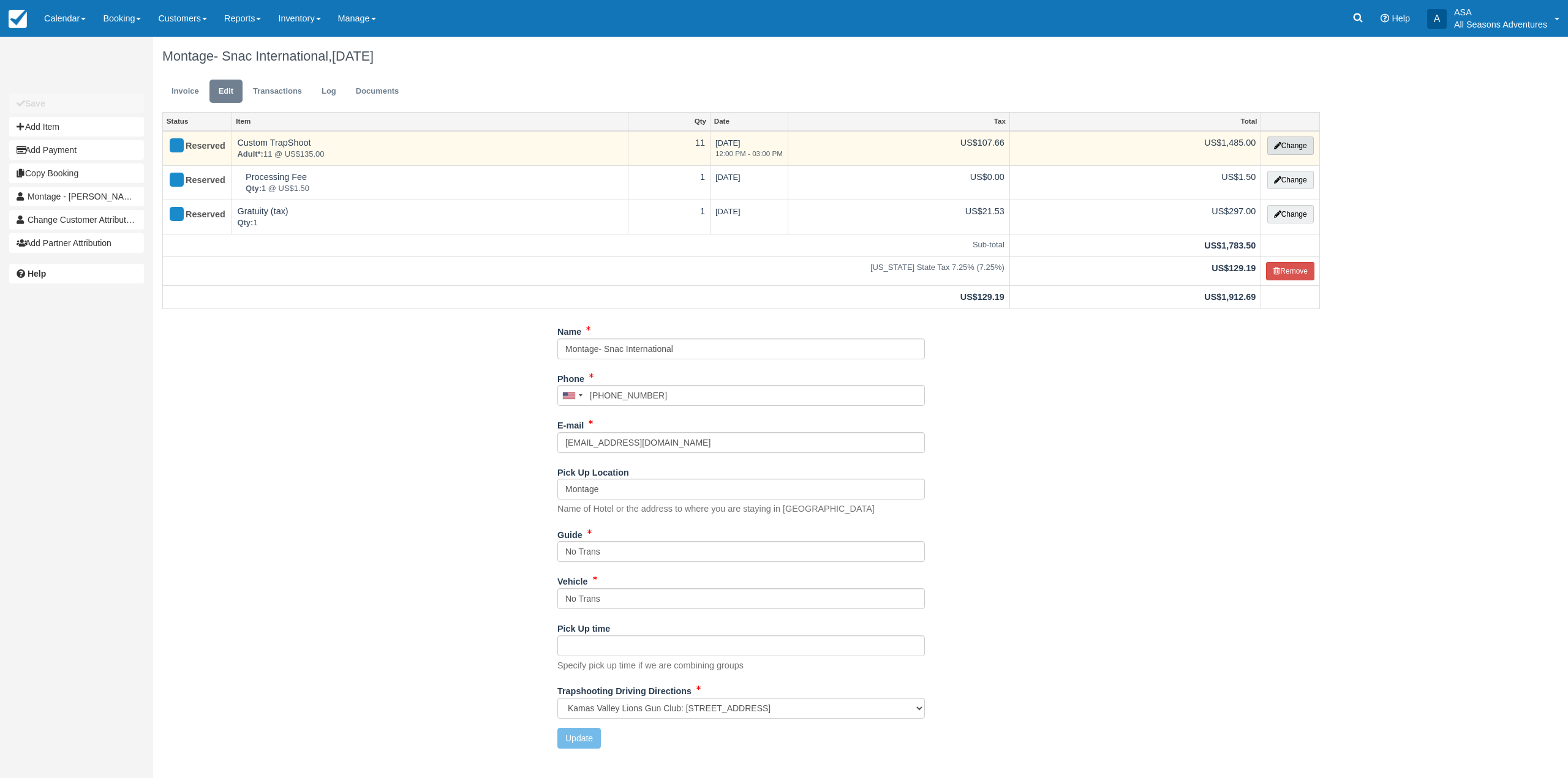
click at [1277, 142] on icon "button" at bounding box center [1277, 145] width 7 height 7
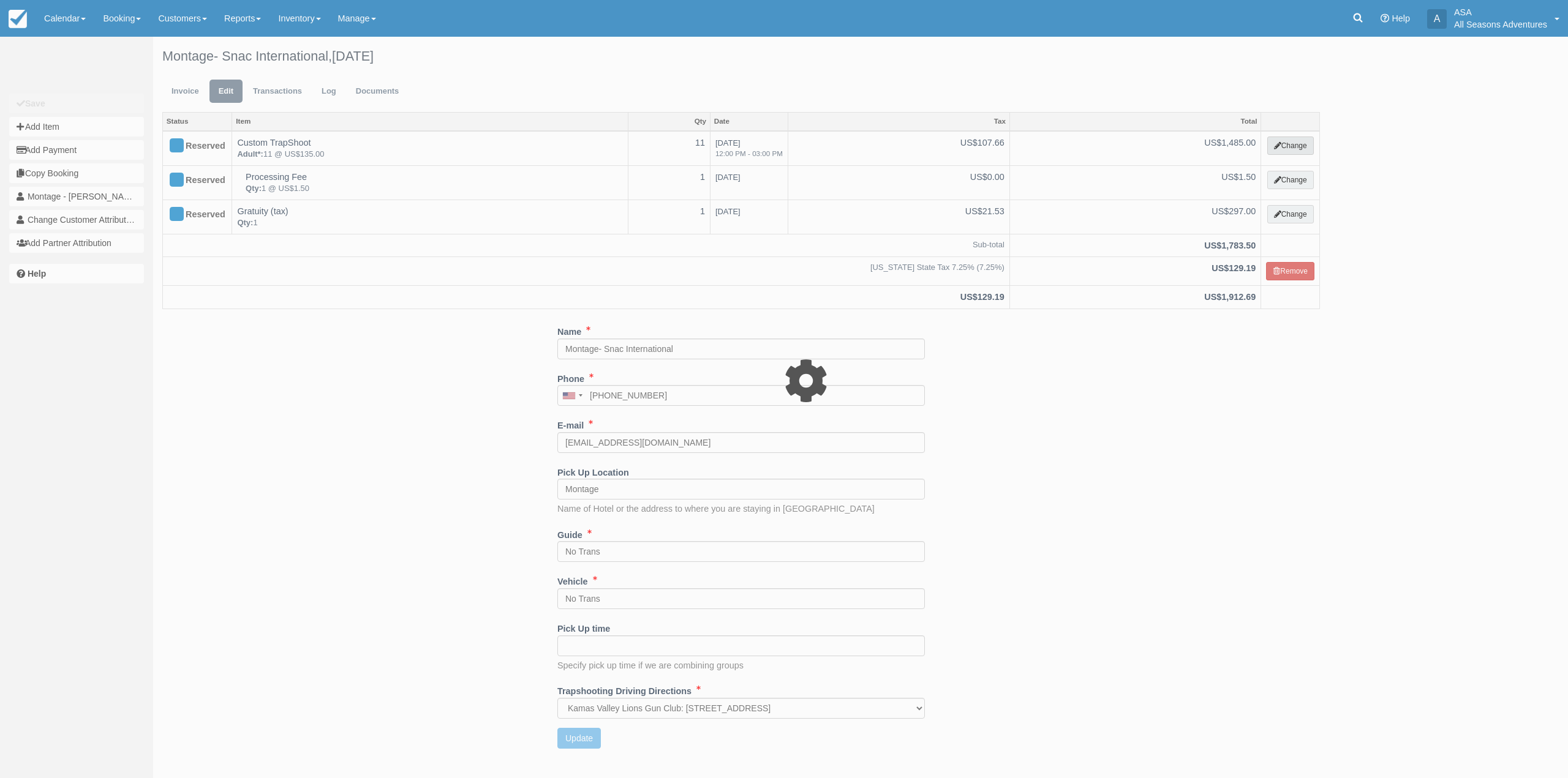
select select "3"
type input "1485.00"
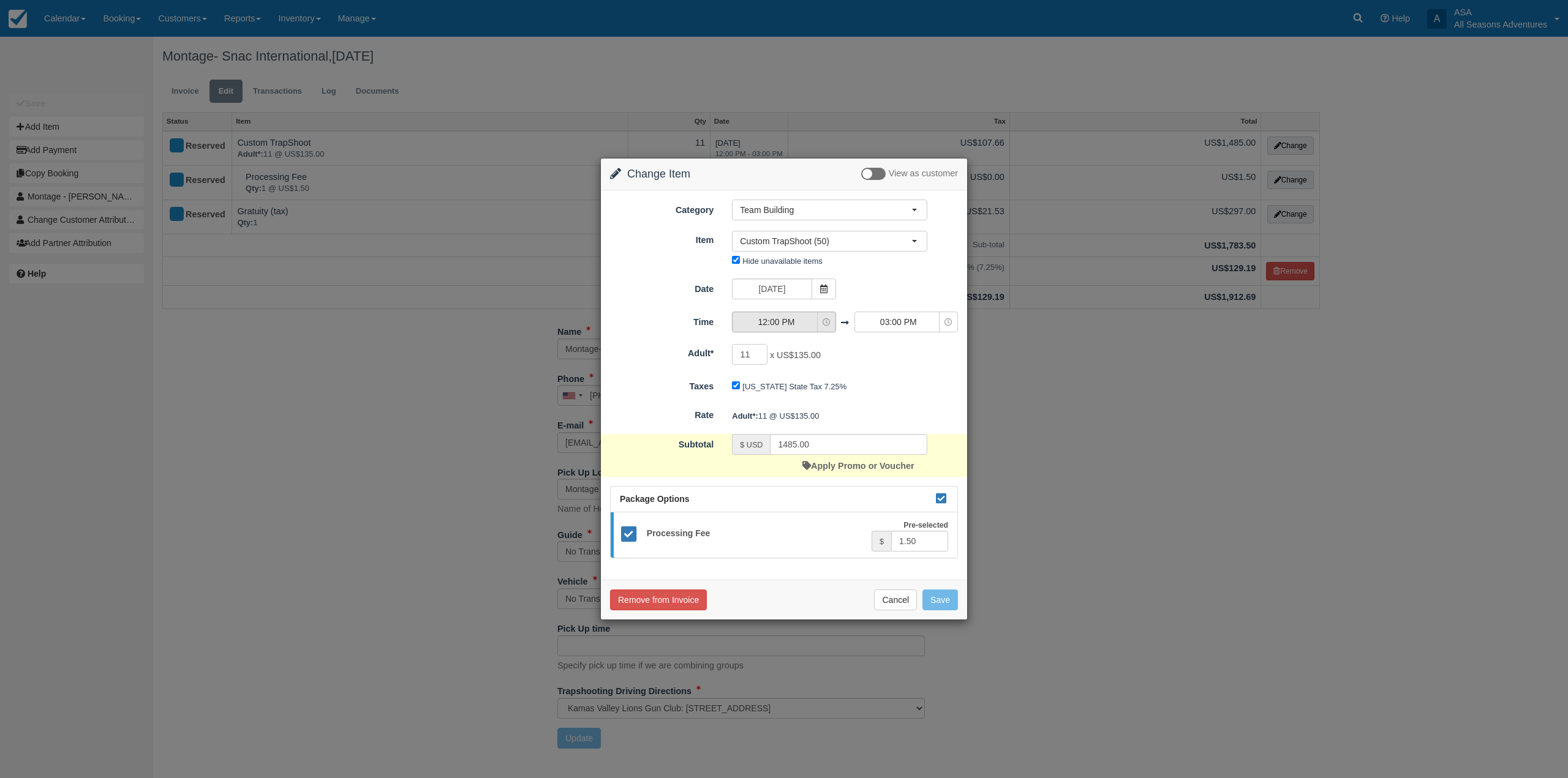
click at [822, 329] on button "12:00 PM" at bounding box center [784, 322] width 104 height 21
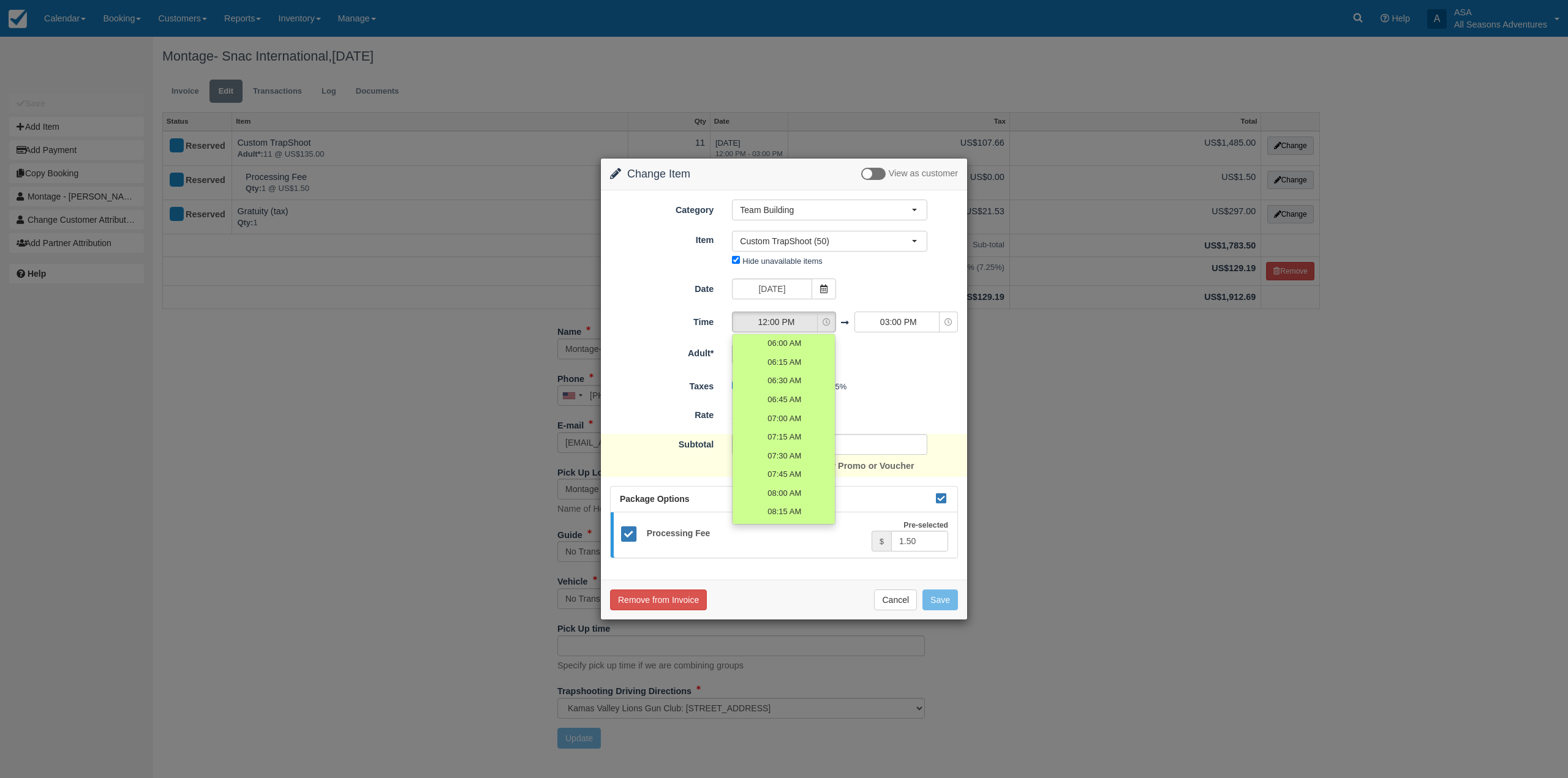
scroll to position [364, 0]
click at [787, 459] on link "12:30 PM" at bounding box center [784, 467] width 102 height 19
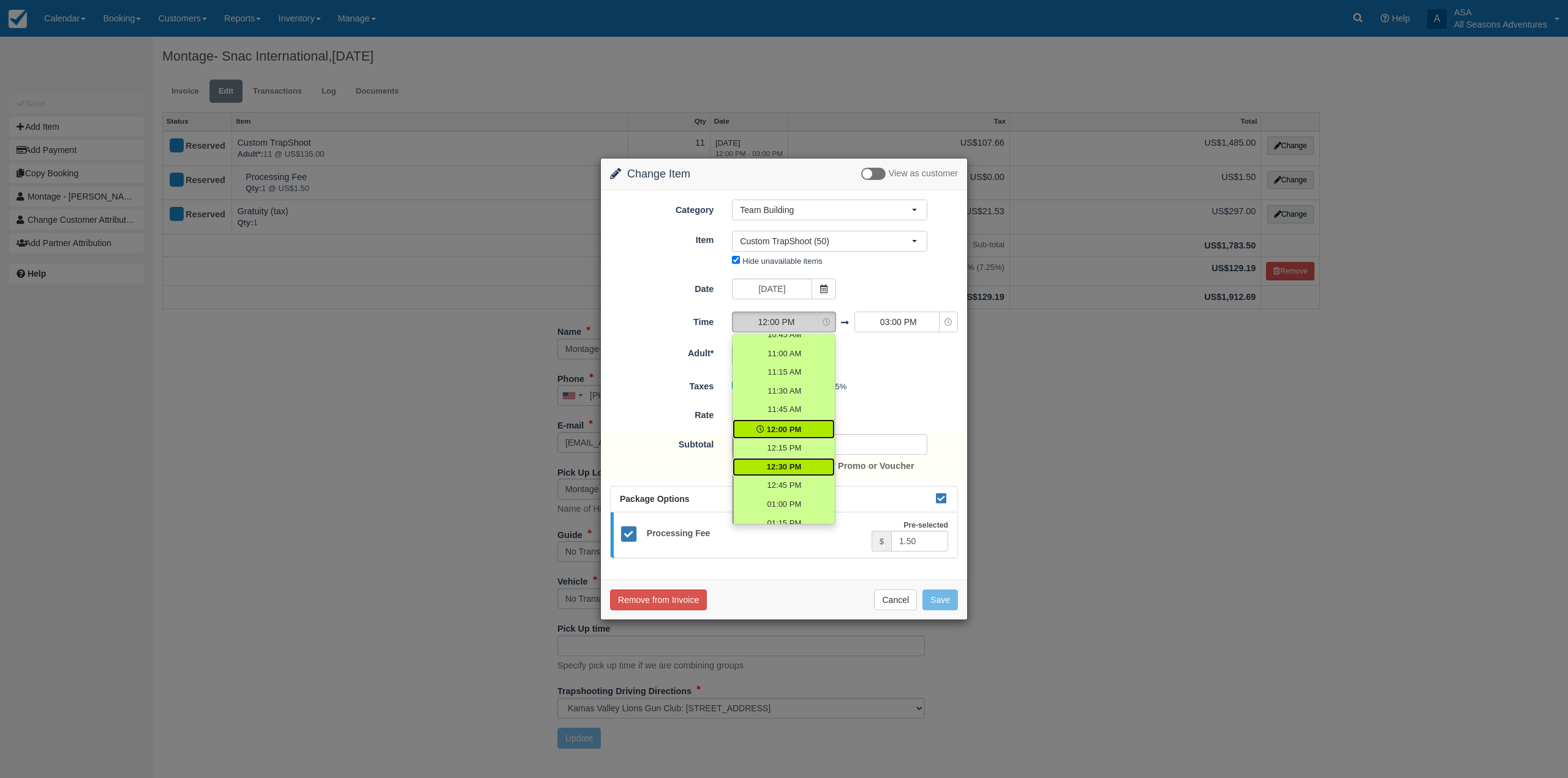
select select "12:30"
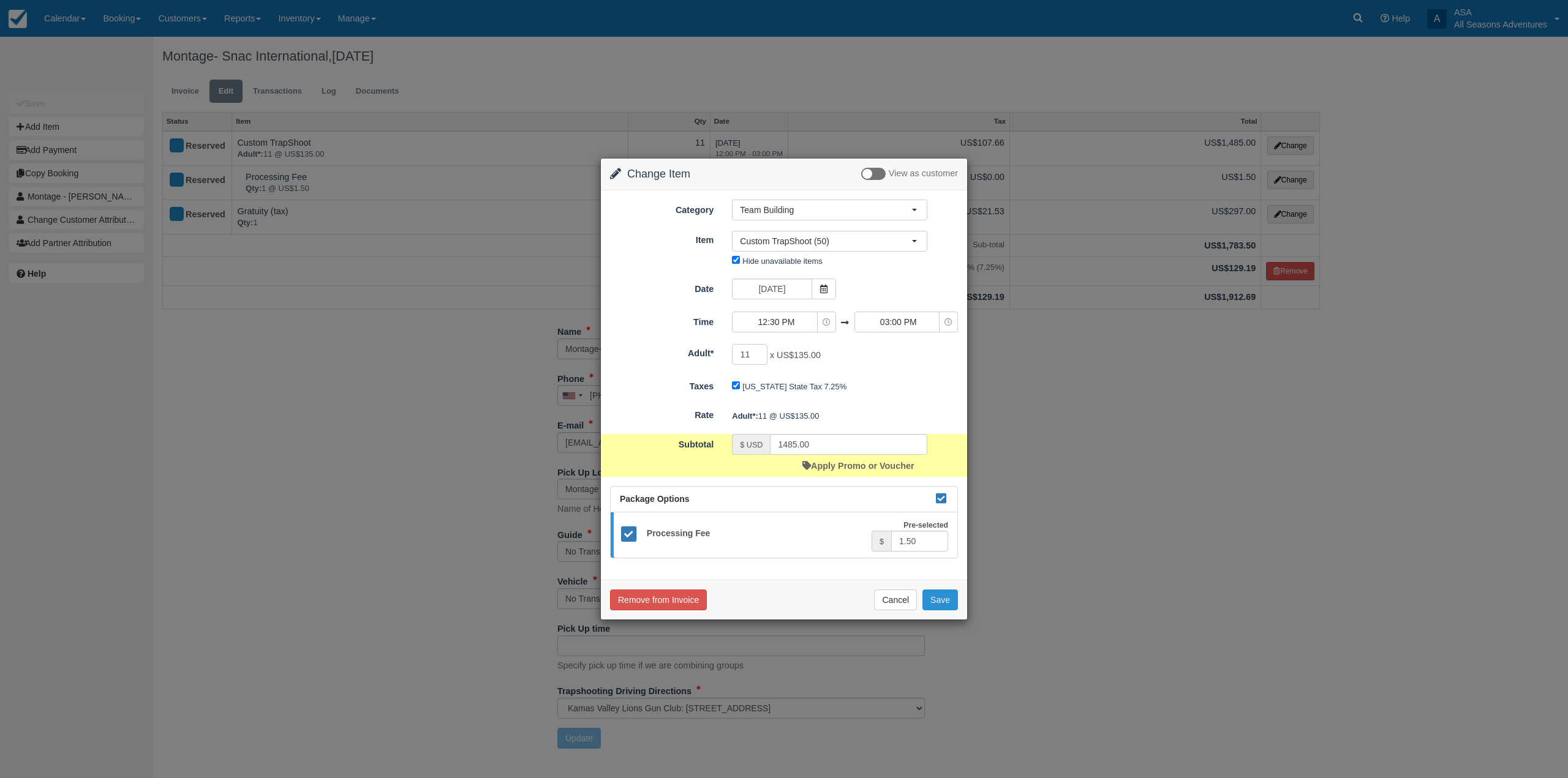
click at [939, 608] on button "Save" at bounding box center [940, 600] width 36 height 21
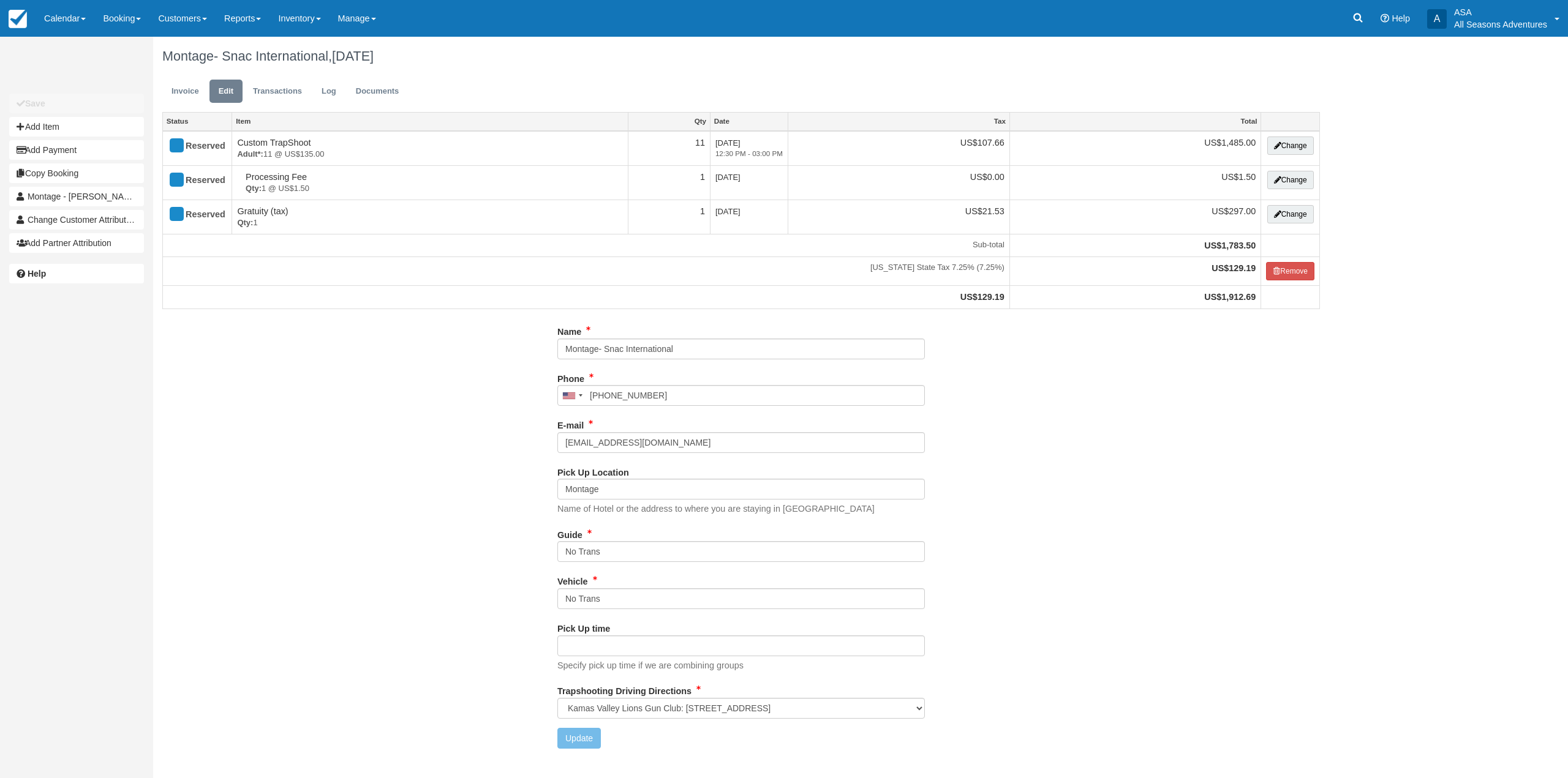
select select "Kamas Valley Lions Gun Club: [STREET_ADDRESS]"
click at [171, 102] on link "Invoice" at bounding box center [184, 91] width 46 height 24
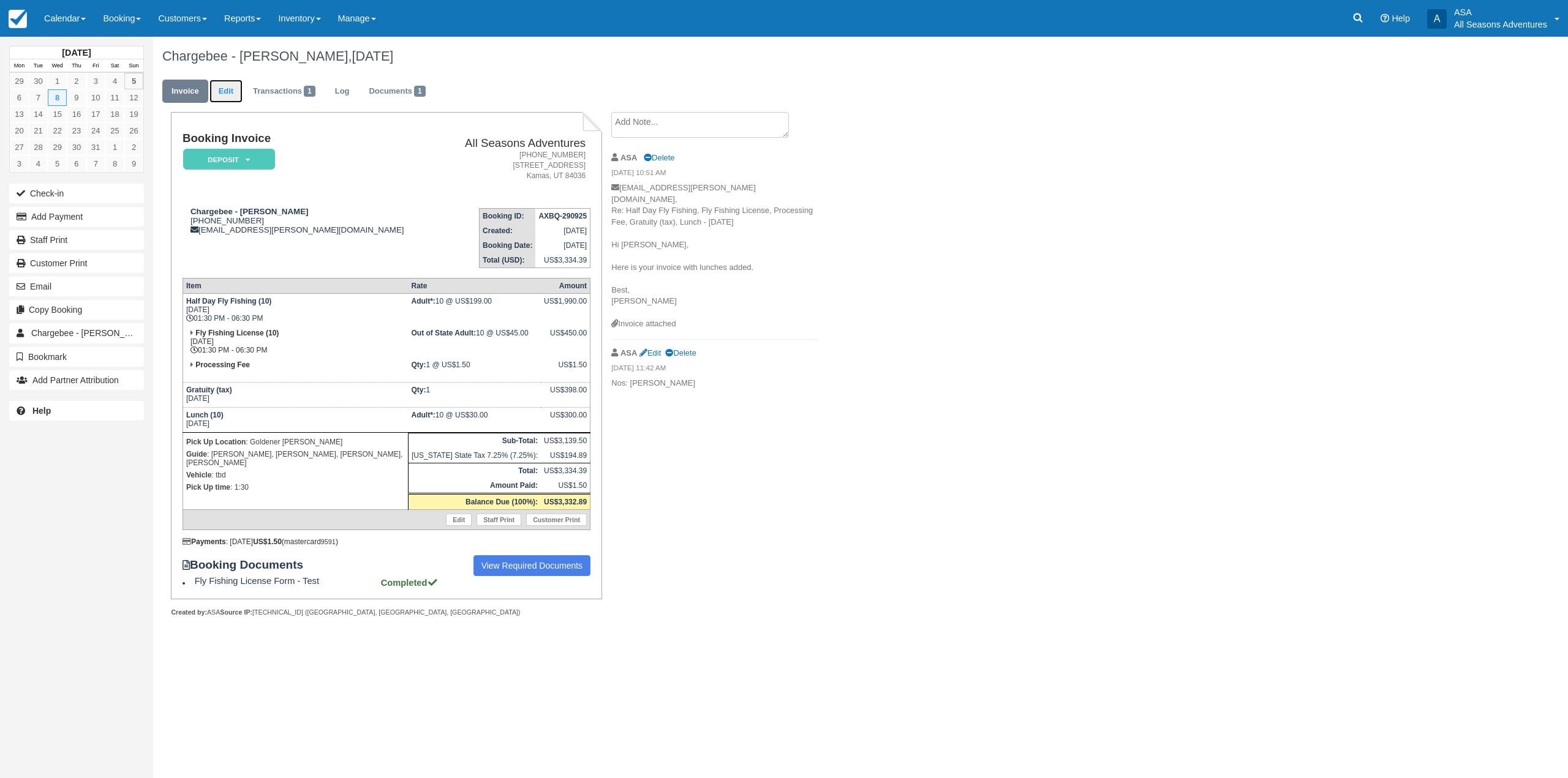
click at [229, 99] on link "Edit" at bounding box center [226, 91] width 33 height 24
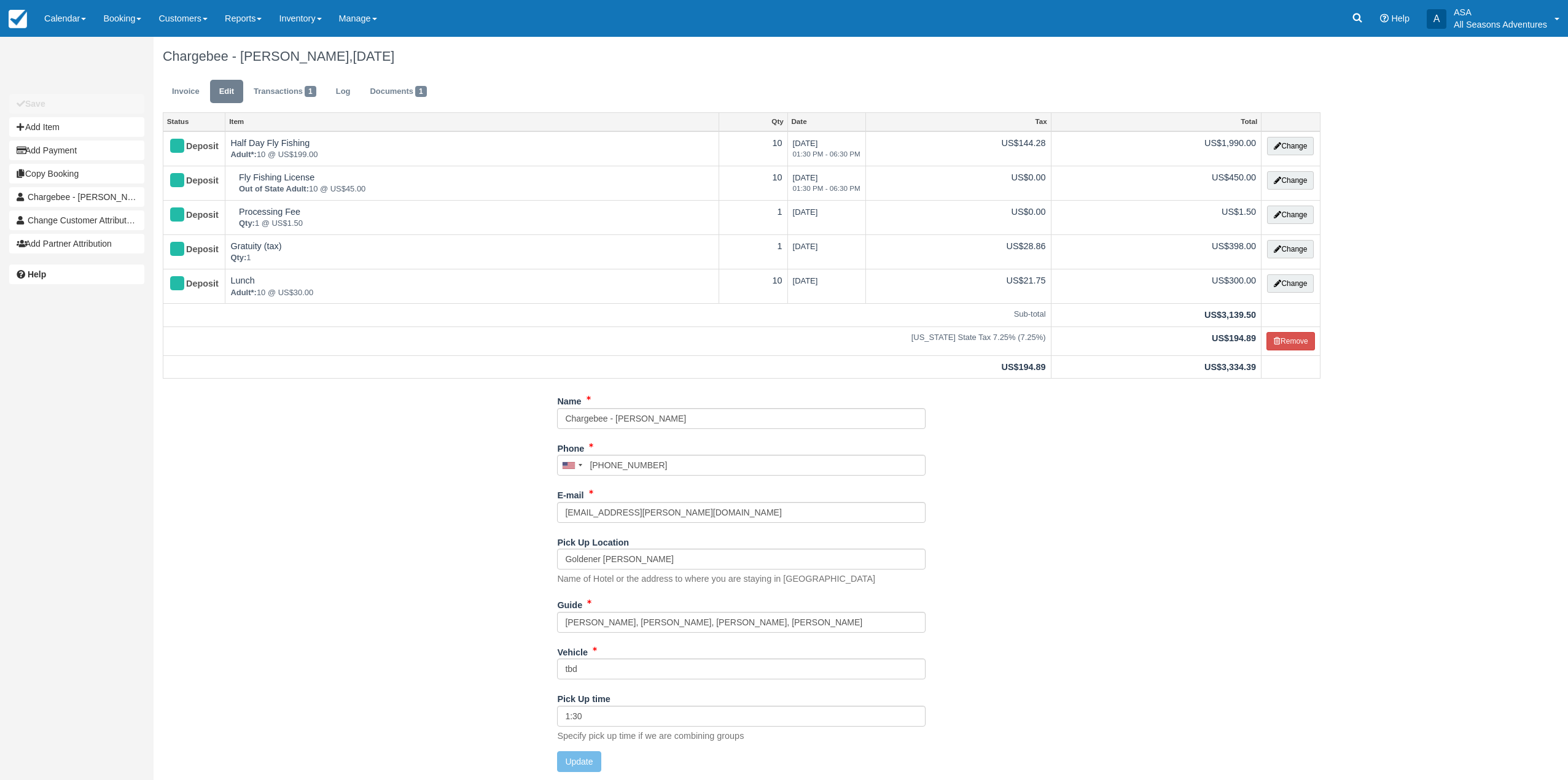
type input "[PHONE_NUMBER]"
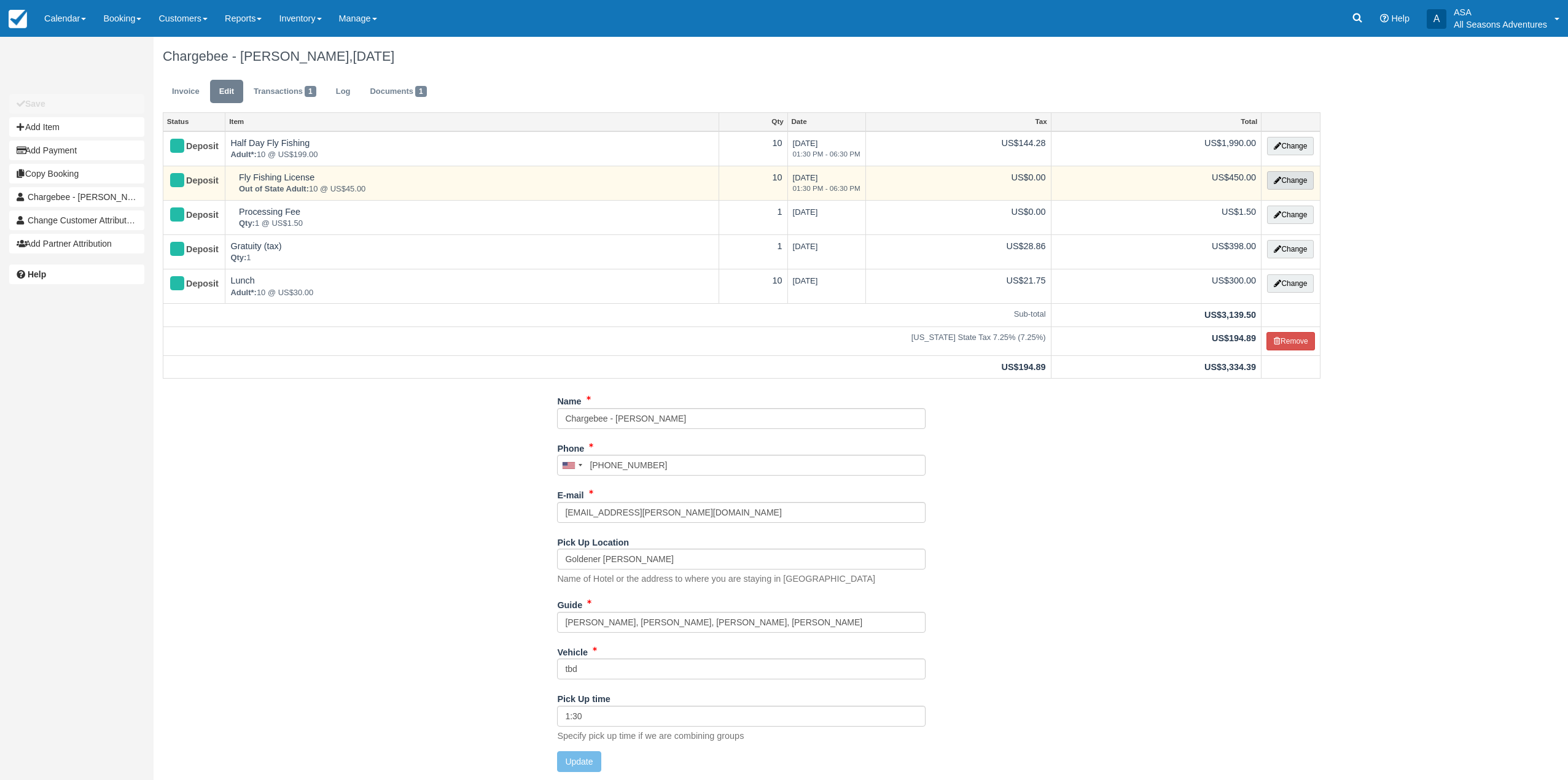
click at [1274, 178] on icon "button" at bounding box center [1277, 180] width 7 height 7
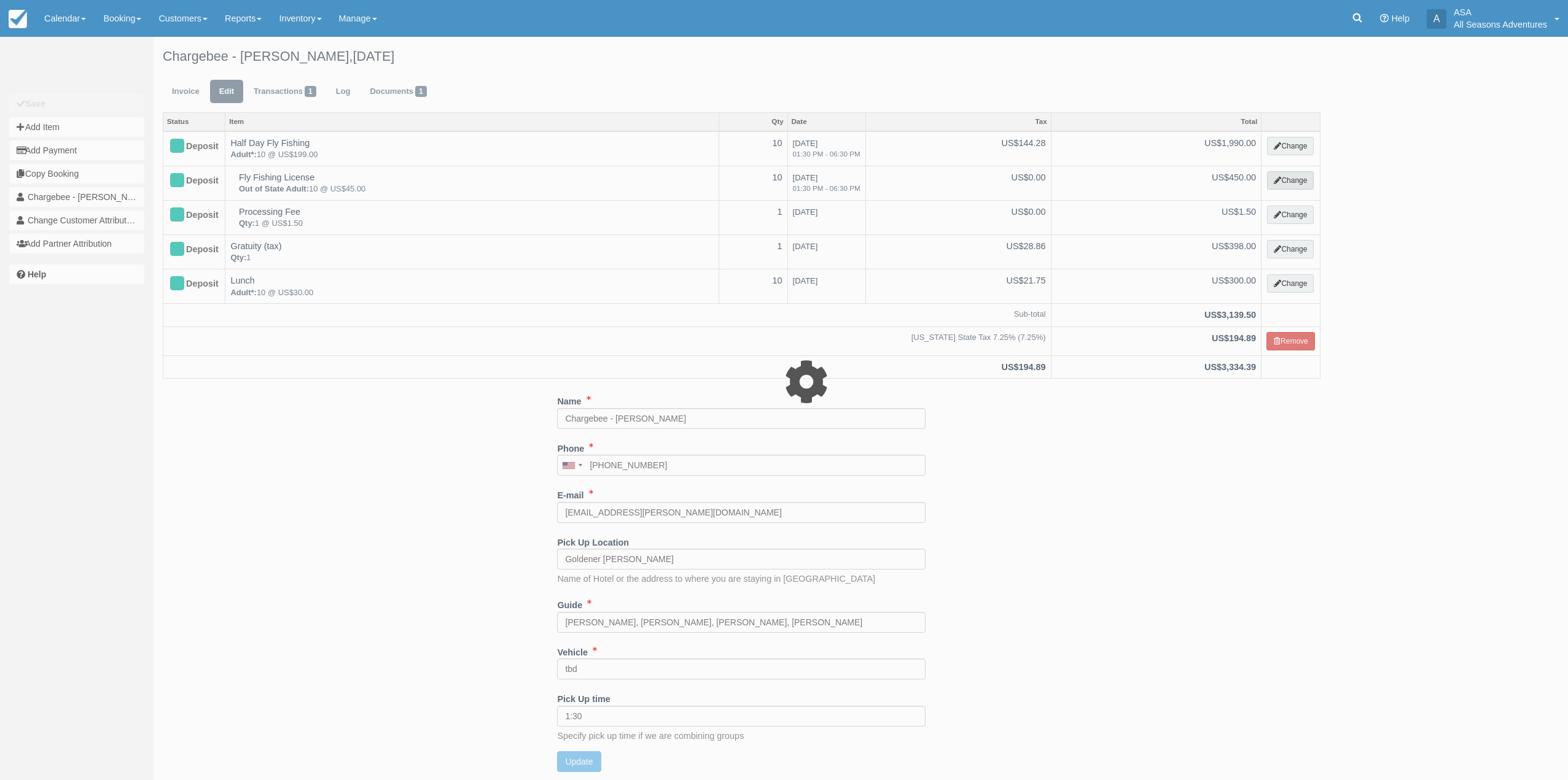
select select "8"
type input "450.00"
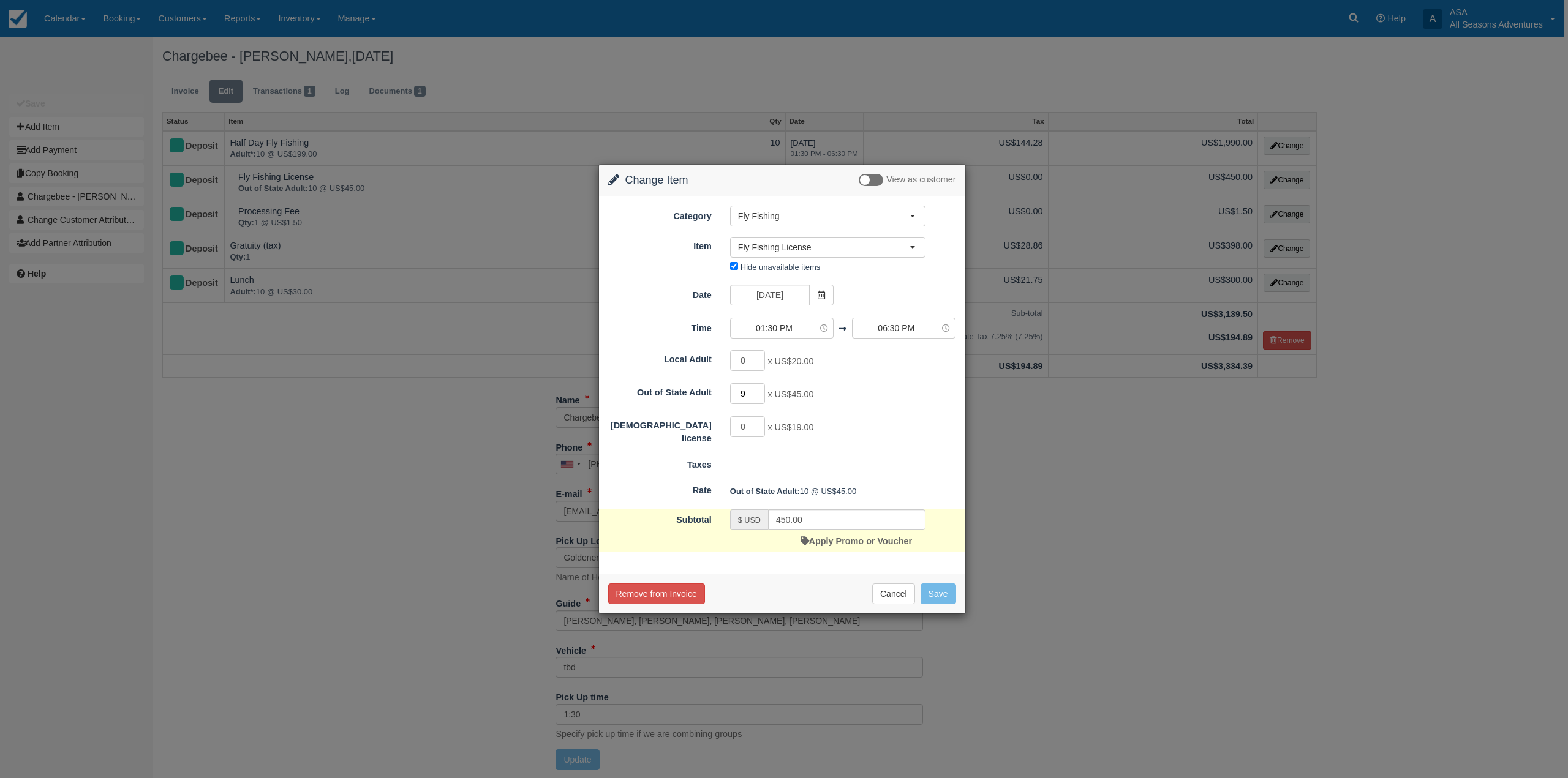
type input "9"
click at [760, 396] on input "9" at bounding box center [748, 394] width 36 height 21
type input "405.00"
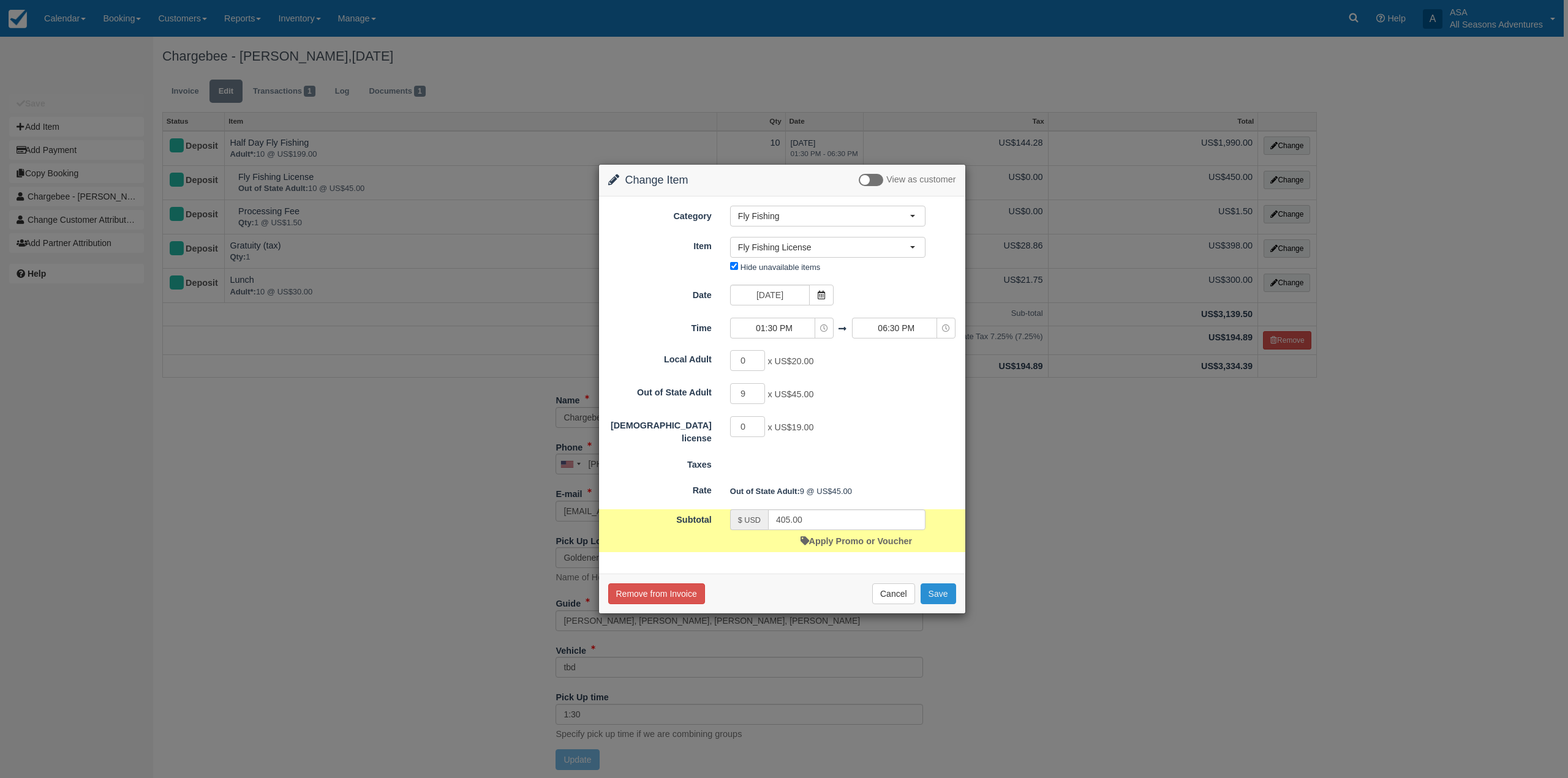
click at [943, 596] on button "Save" at bounding box center [939, 594] width 36 height 21
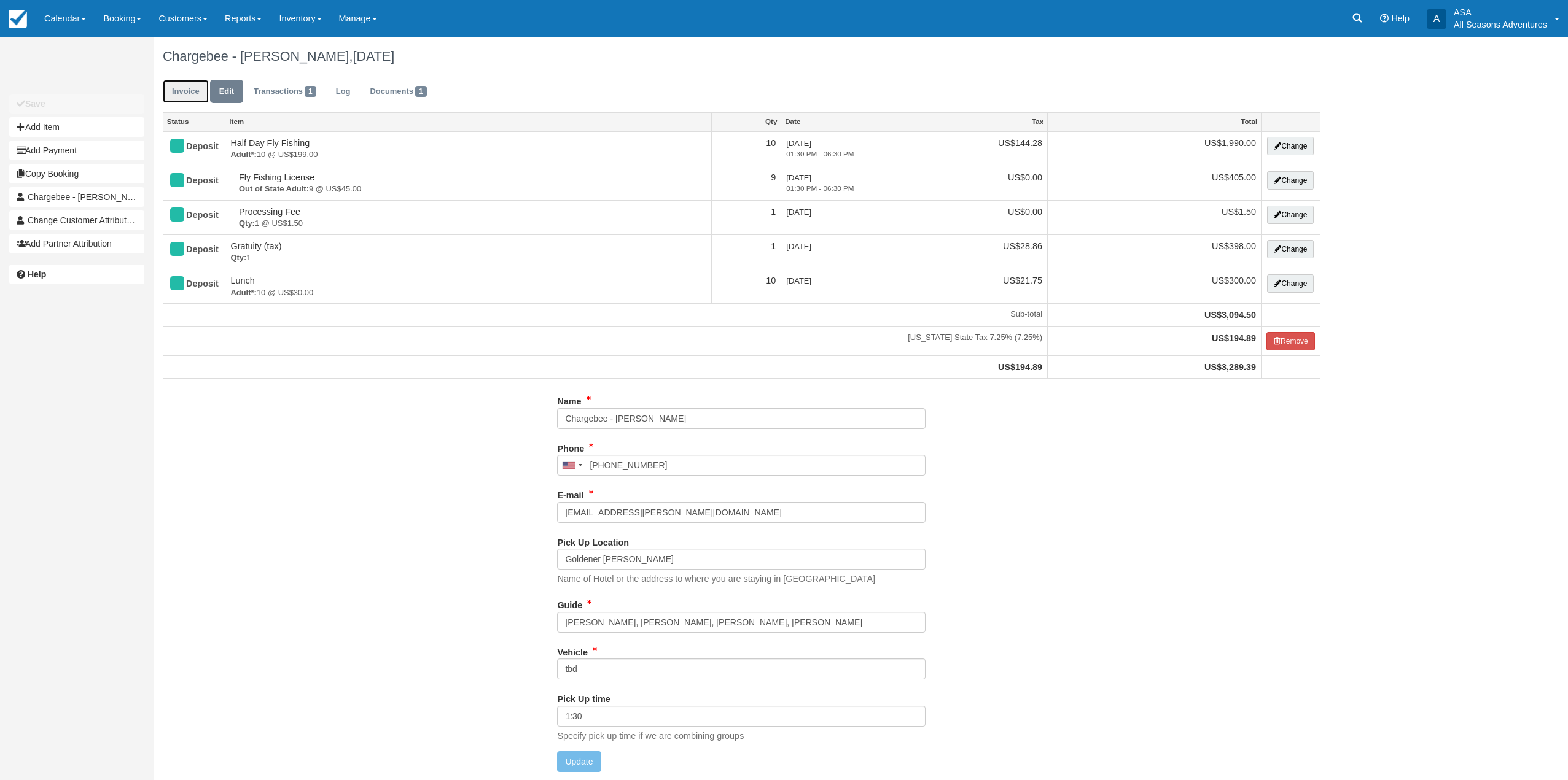
click at [192, 90] on link "Invoice" at bounding box center [185, 92] width 46 height 24
